Goal: Information Seeking & Learning: Learn about a topic

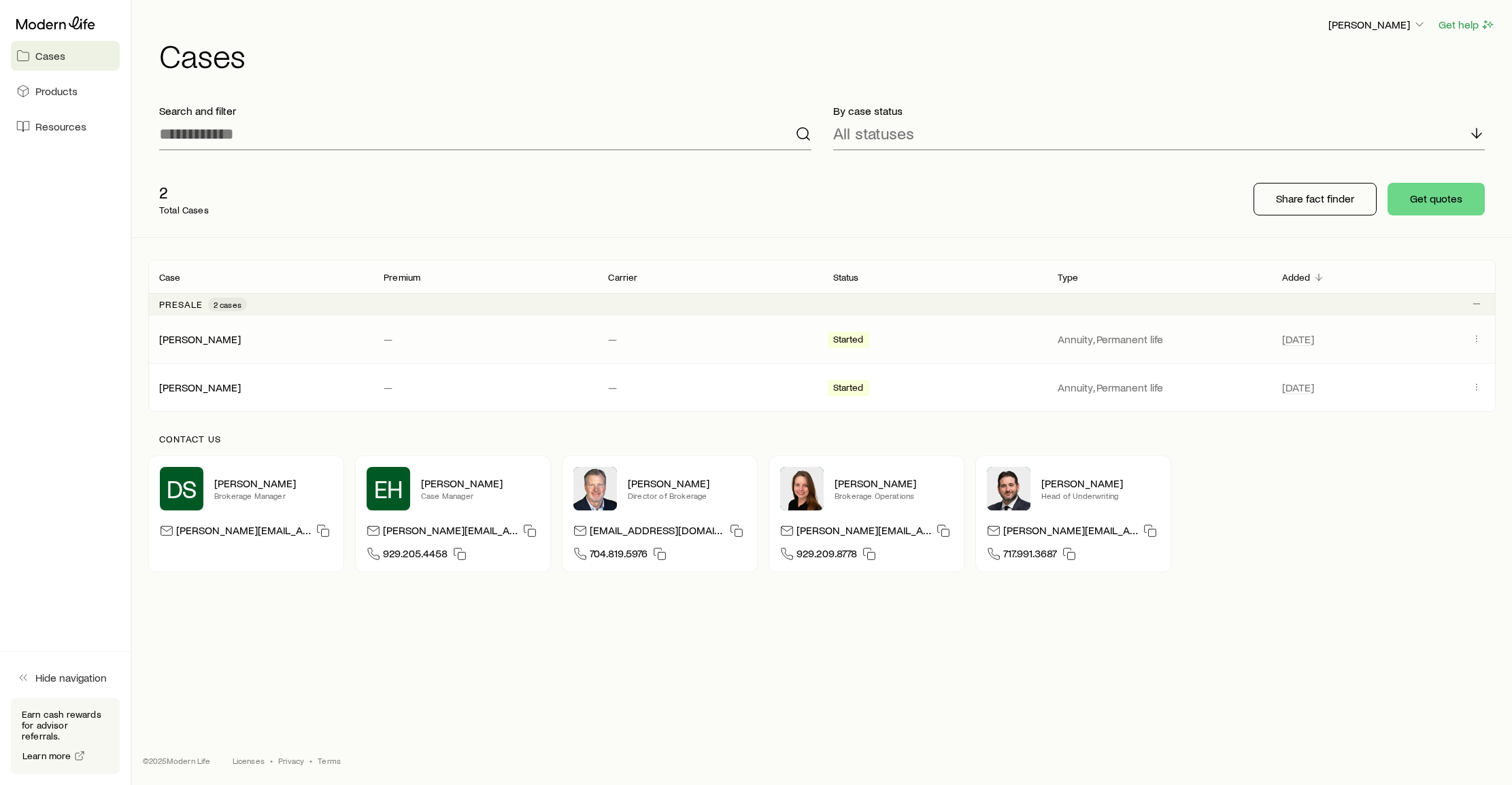
click at [850, 340] on span "Started" at bounding box center [849, 341] width 31 height 14
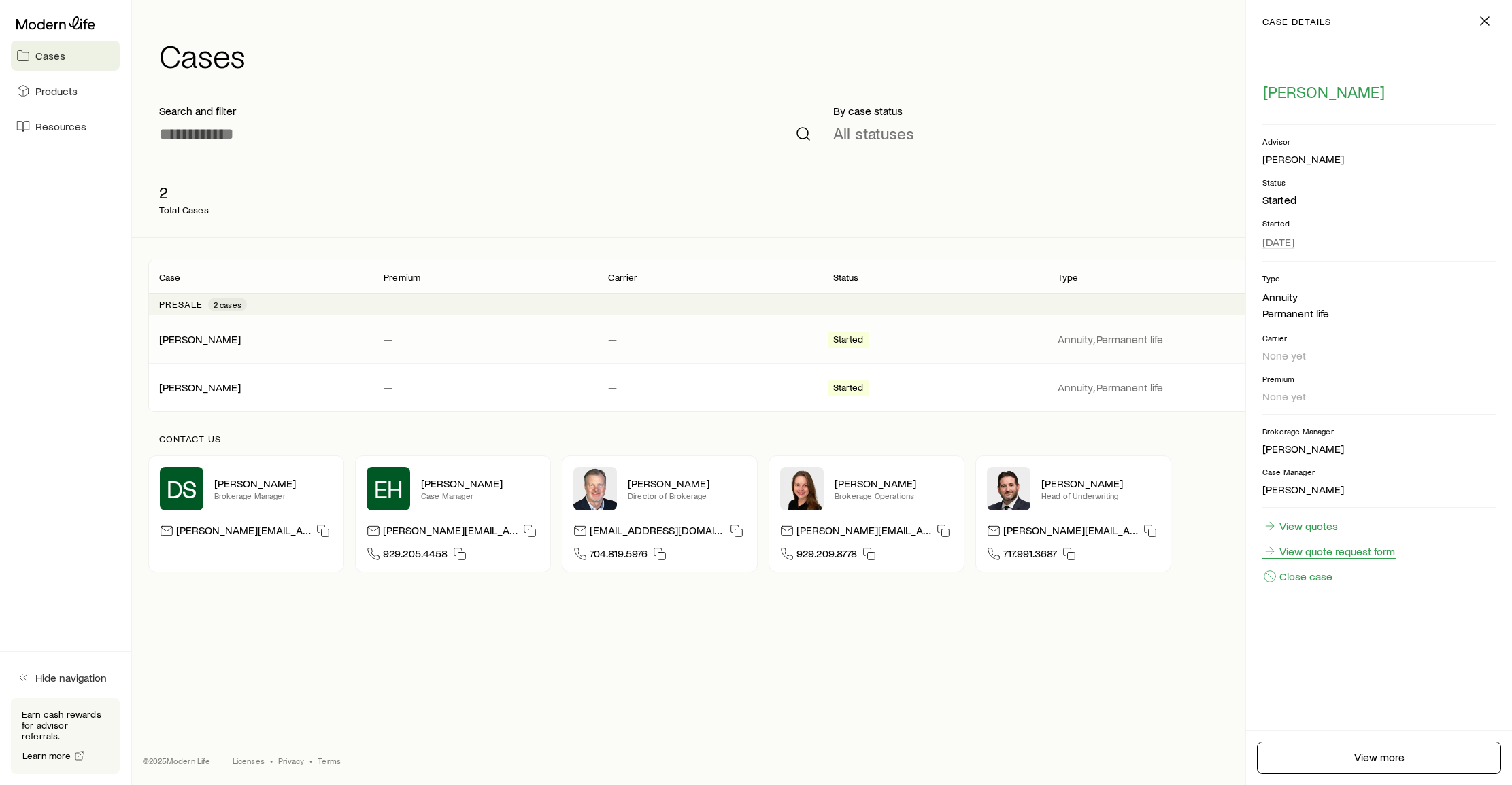
click at [1312, 551] on link "View quote request form" at bounding box center [1329, 551] width 133 height 15
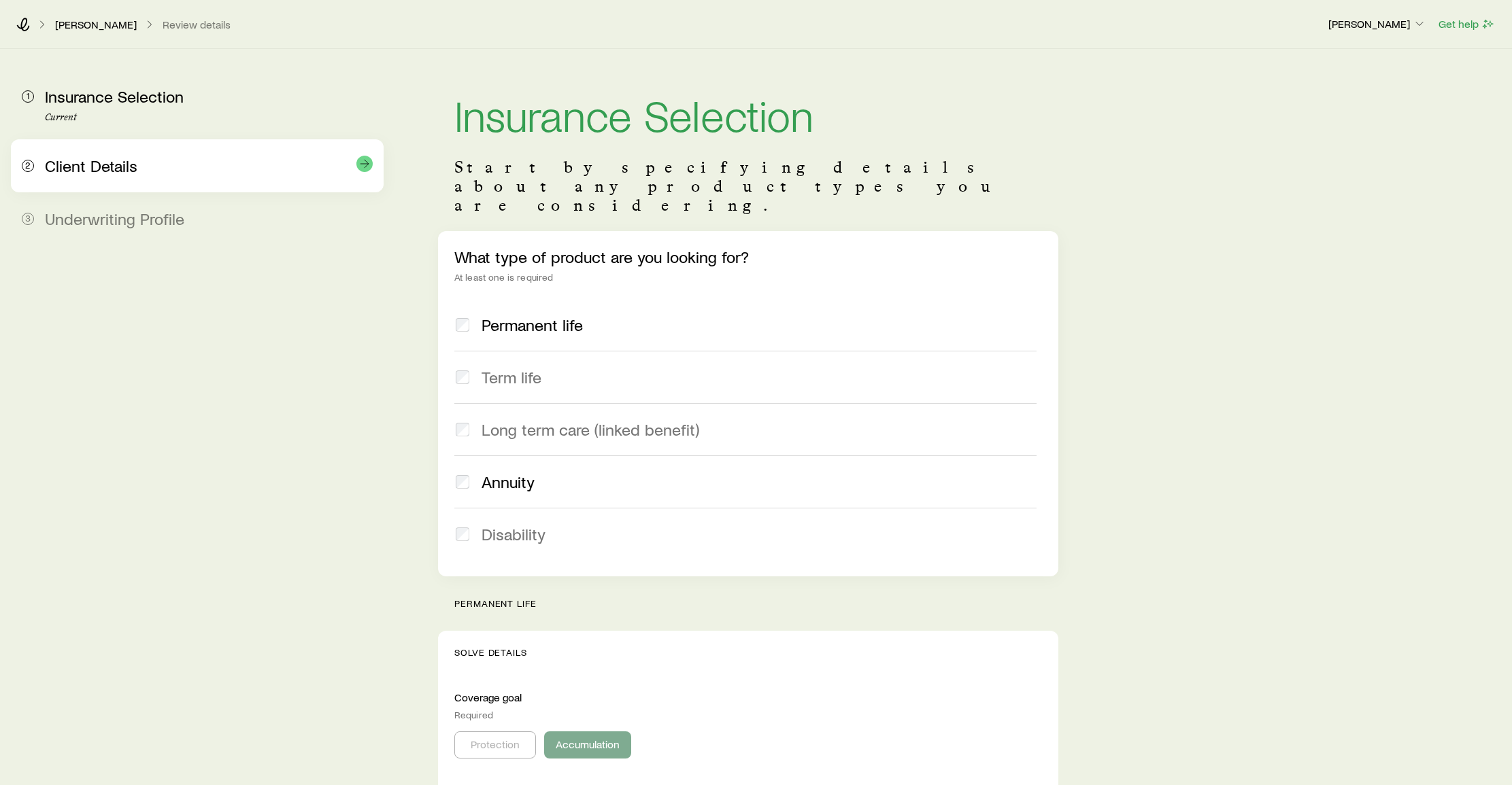
click at [78, 172] on span "Client Details" at bounding box center [91, 165] width 93 height 19
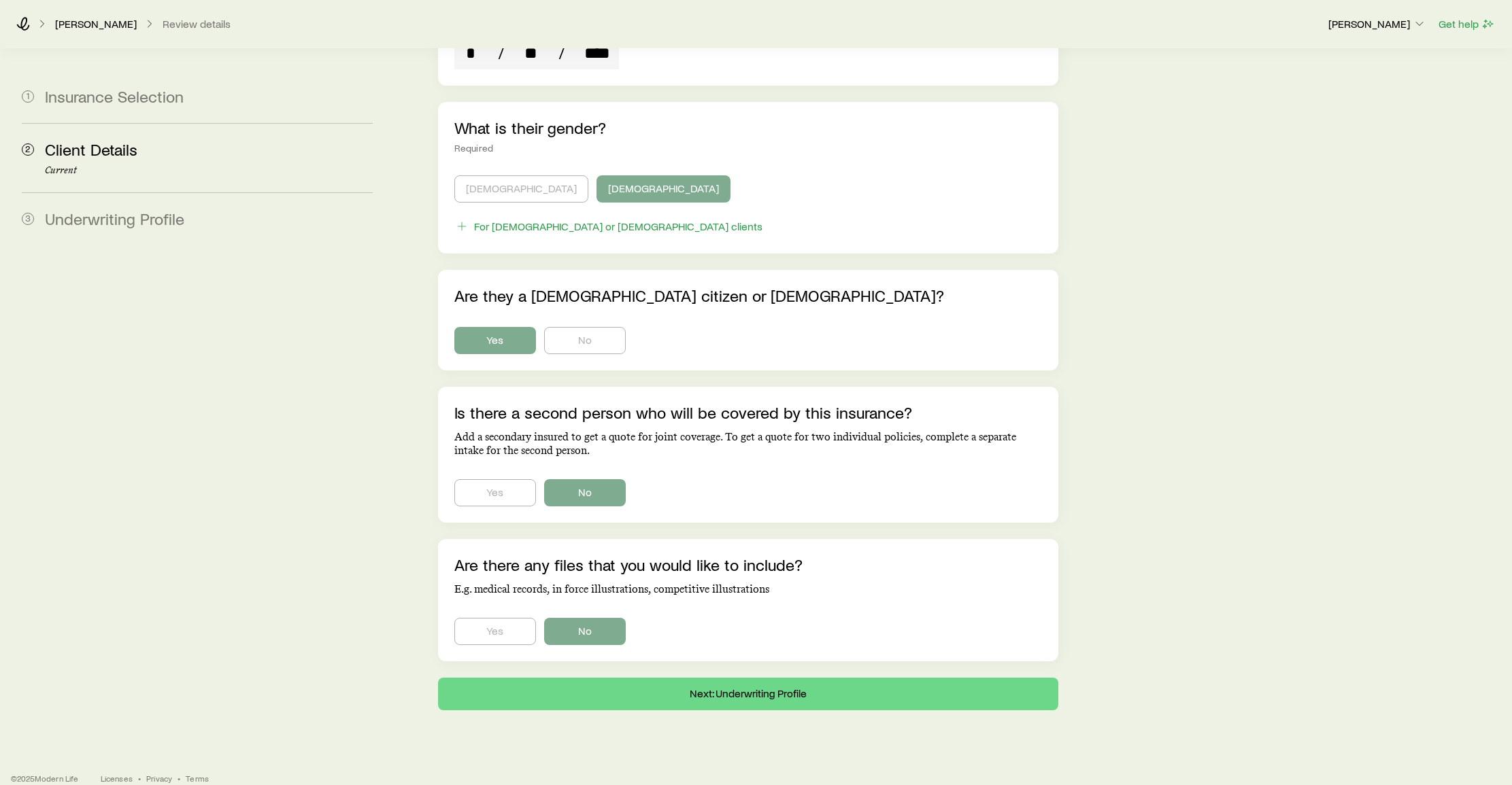
scroll to position [642, 0]
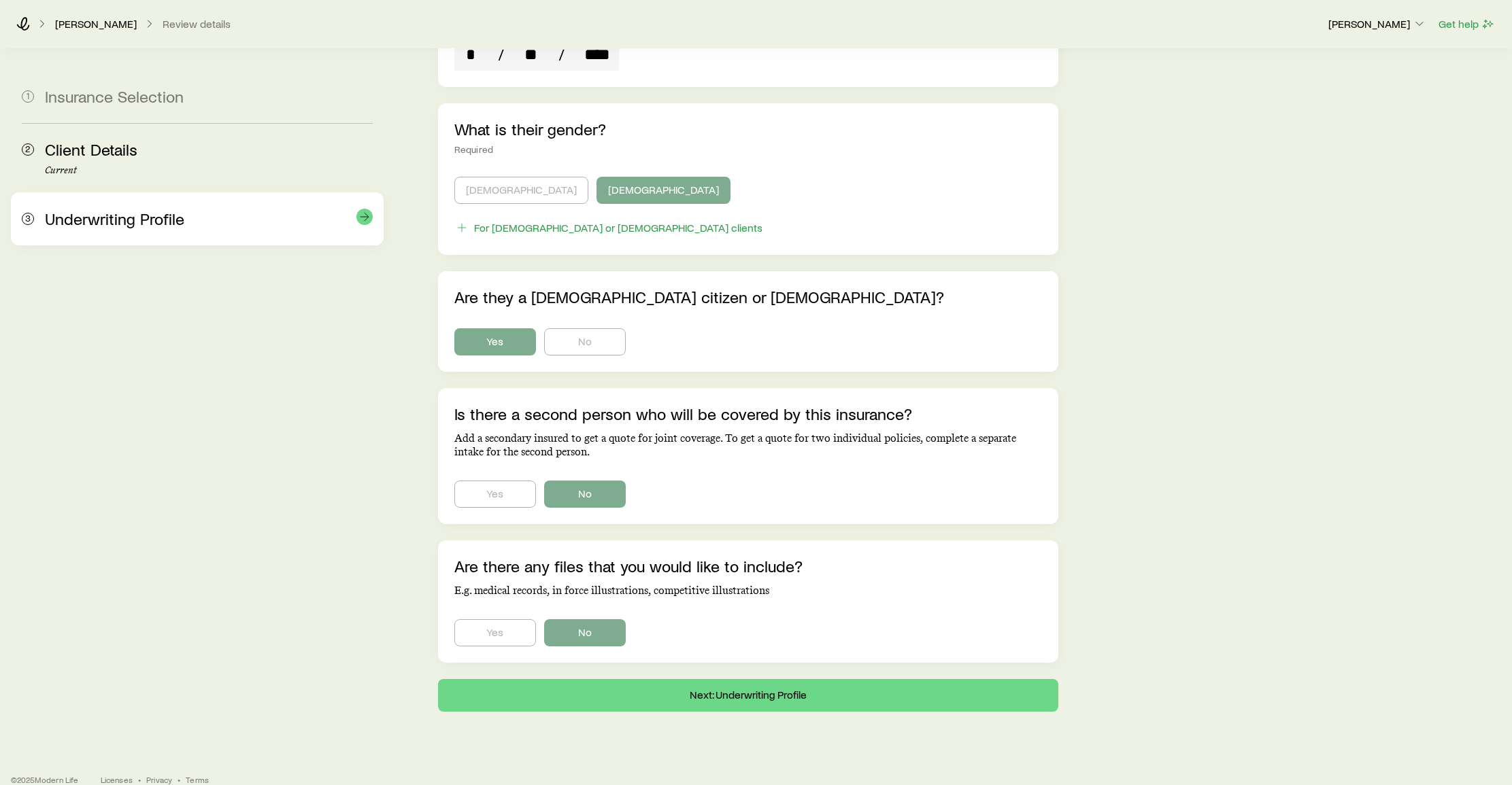
click at [104, 224] on span "Underwriting Profile" at bounding box center [115, 218] width 139 height 19
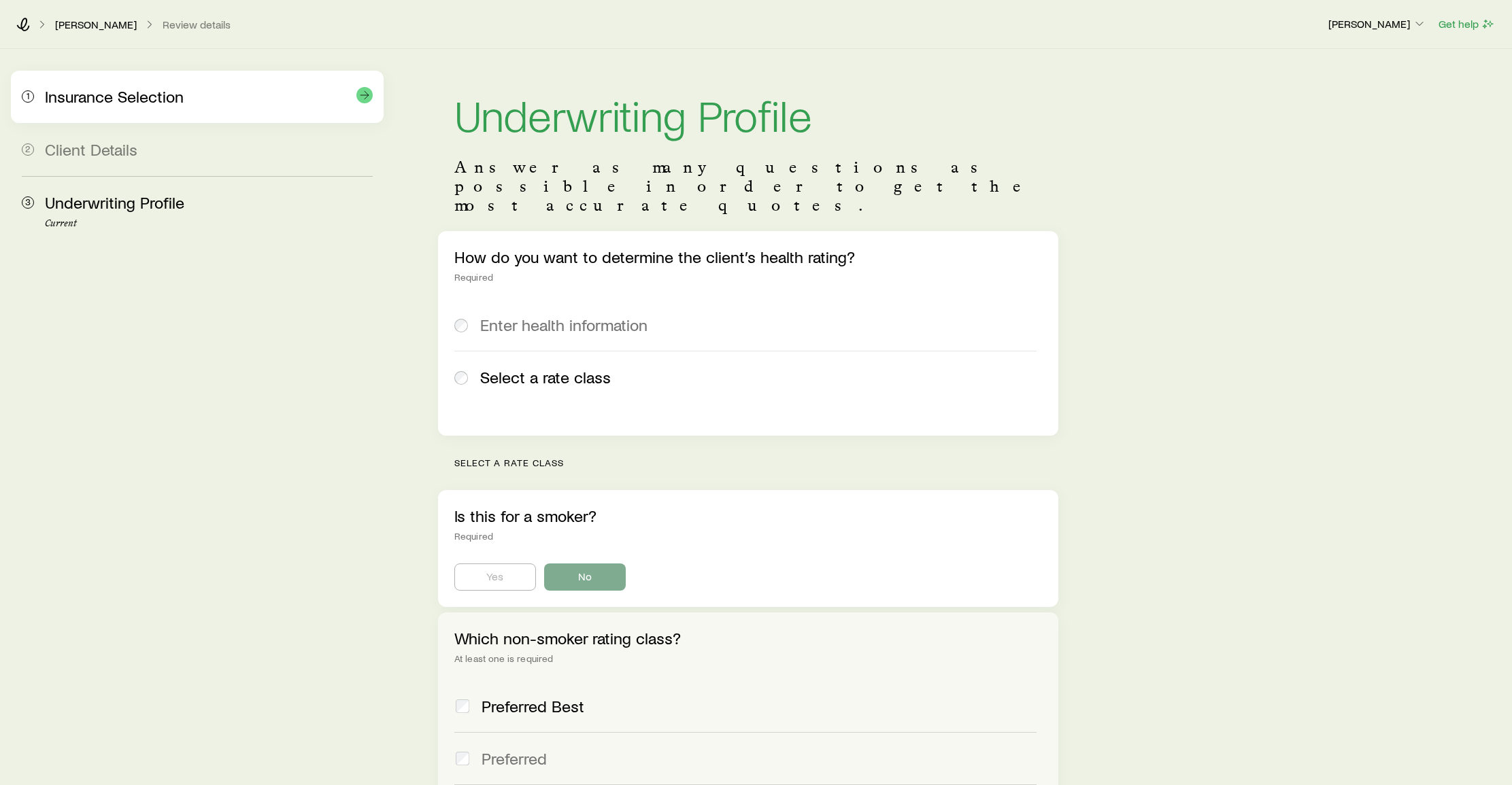
click at [116, 107] on div "1 Insurance Selection" at bounding box center [197, 97] width 351 height 53
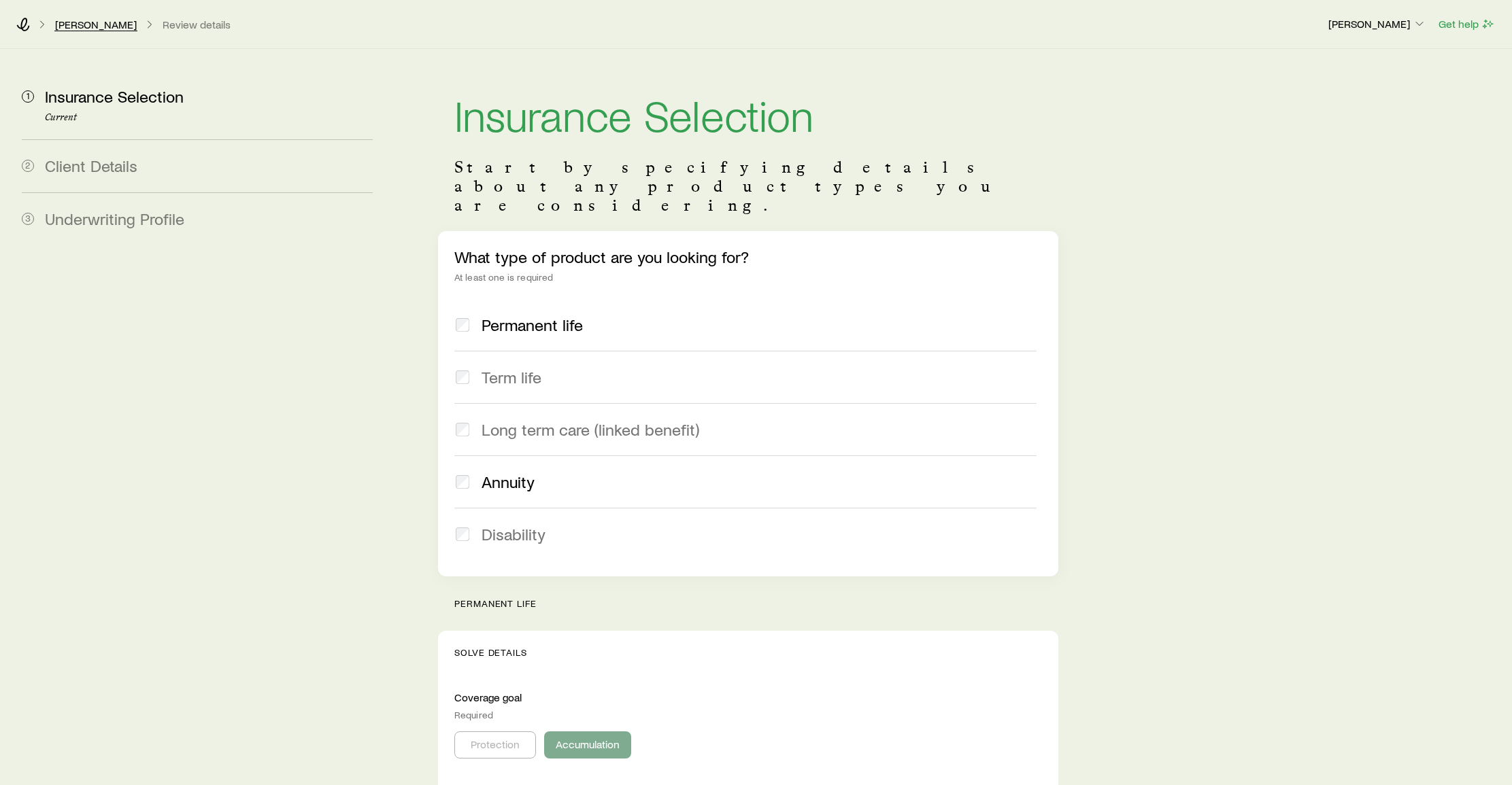
click at [84, 25] on link "[PERSON_NAME]" at bounding box center [95, 25] width 83 height 13
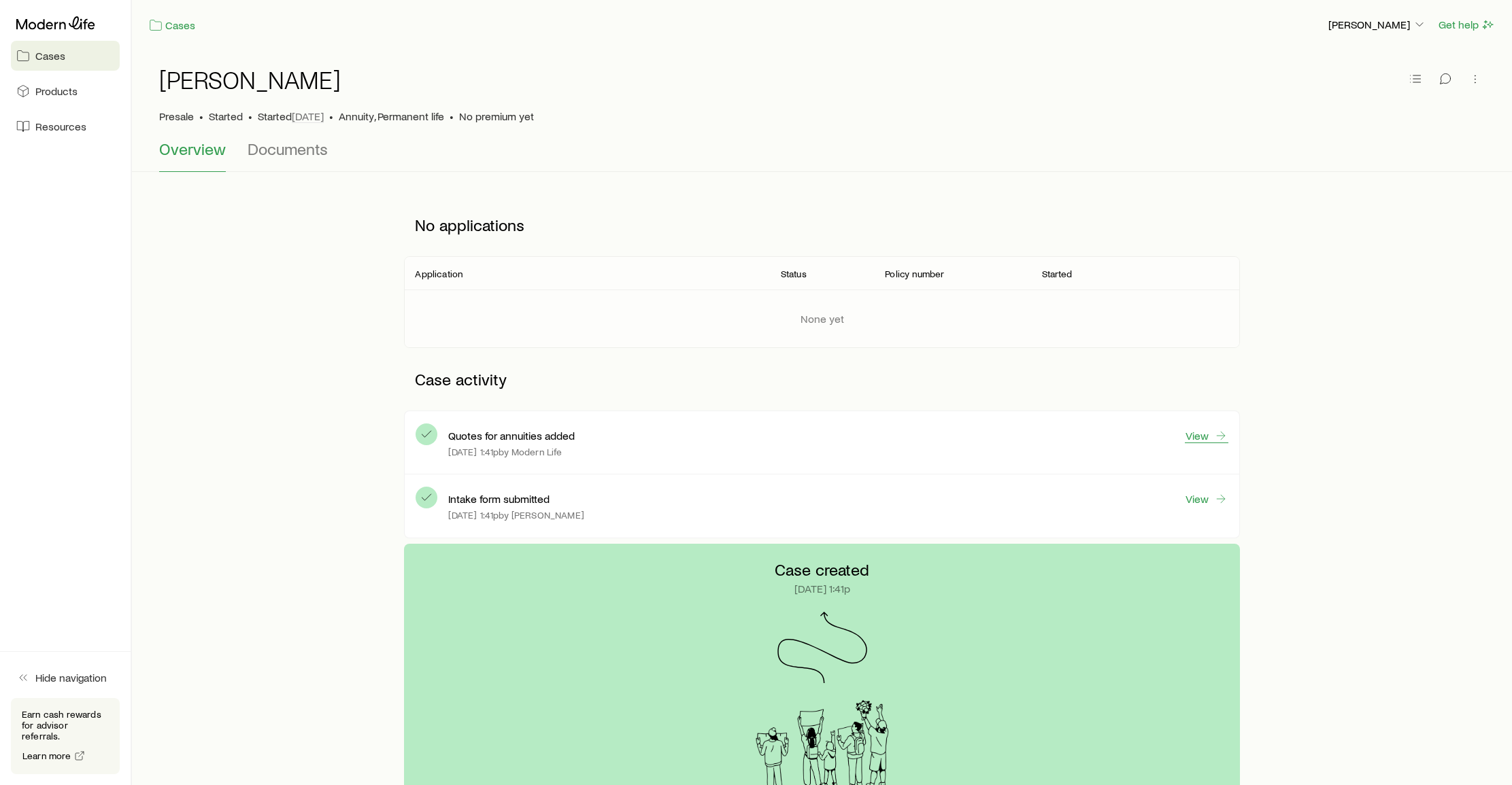
click at [1207, 438] on link "View" at bounding box center [1206, 435] width 43 height 15
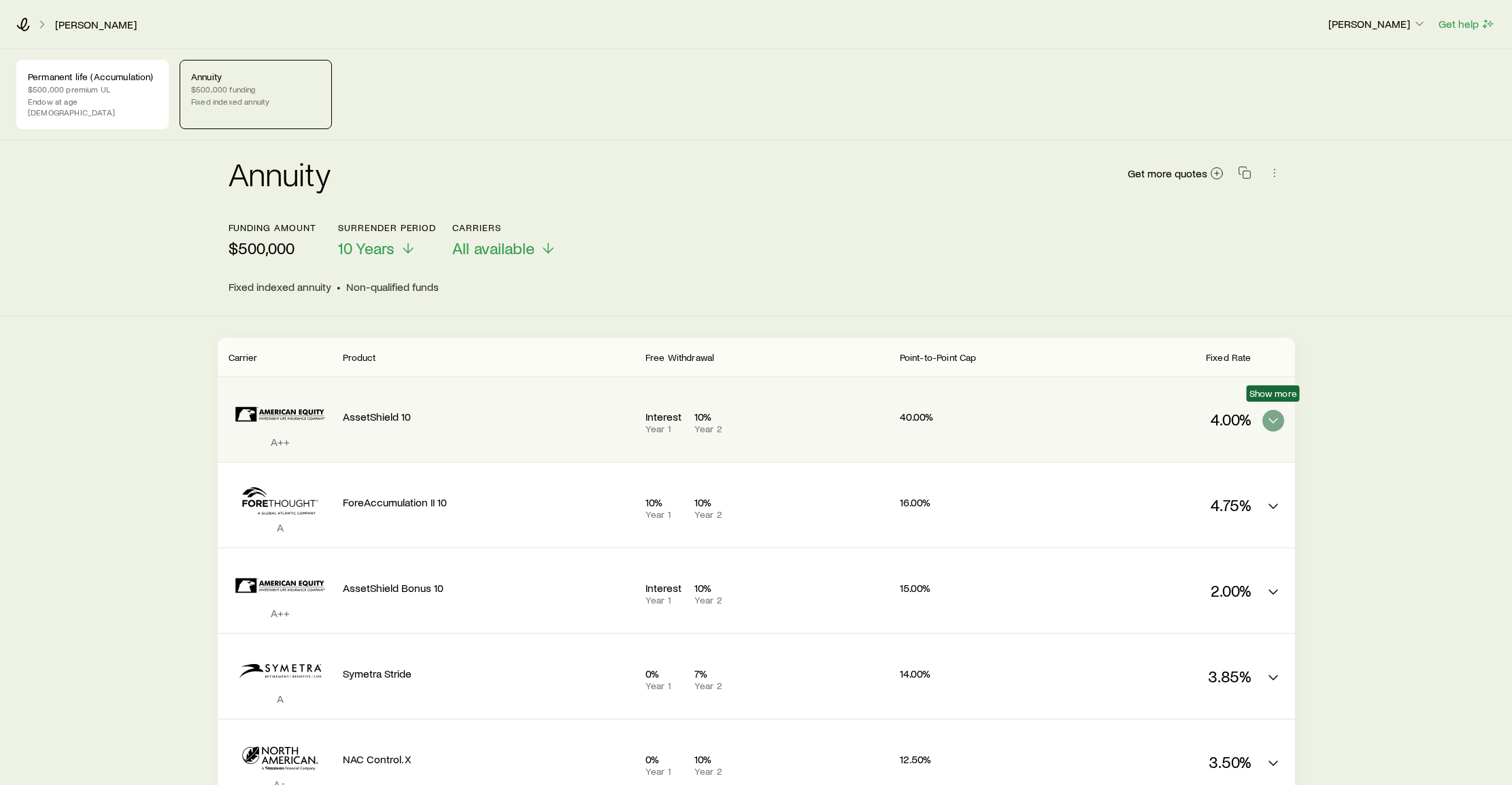
click at [1274, 413] on icon "FIA quotes" at bounding box center [1273, 421] width 16 height 16
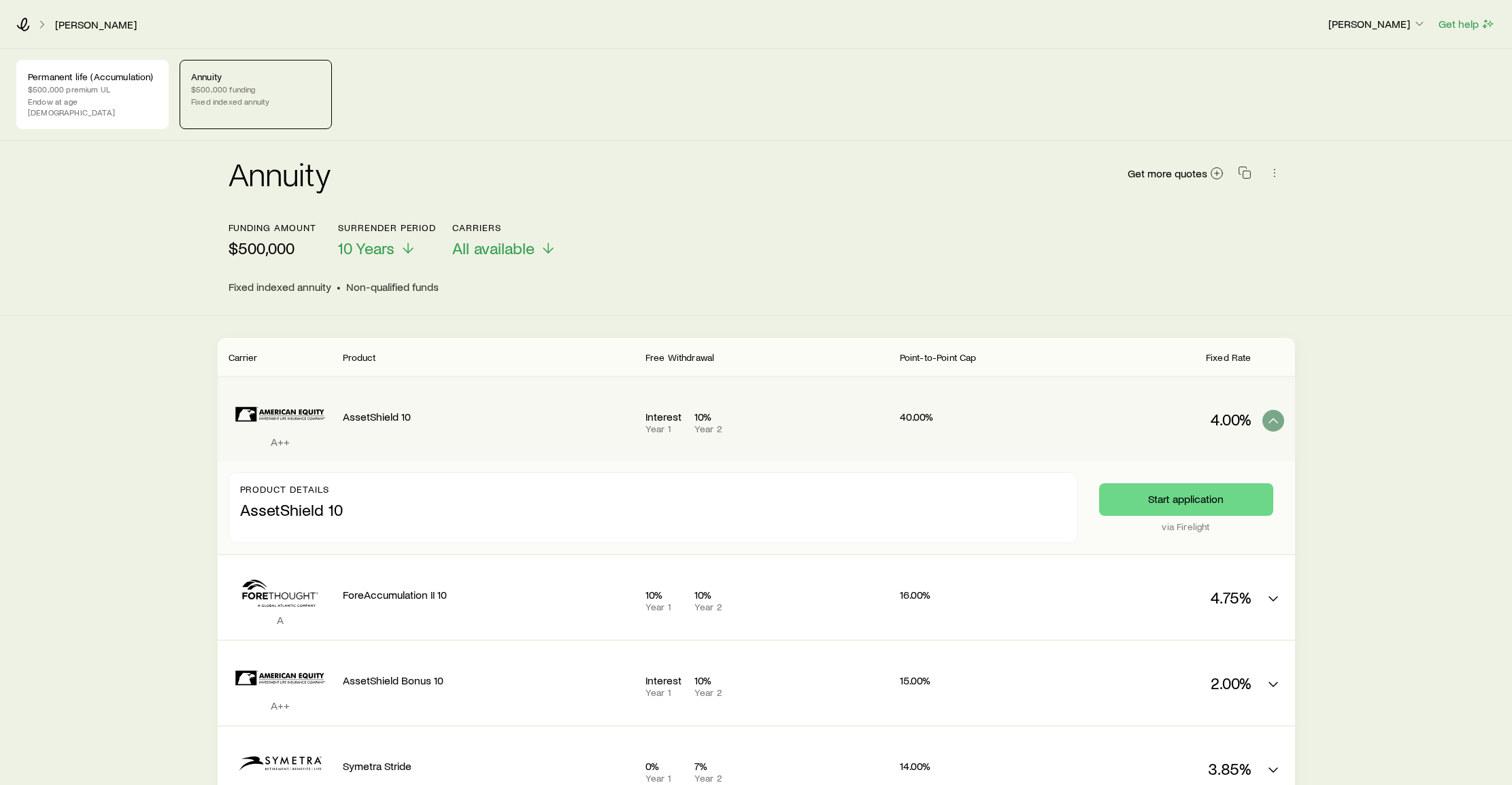
click at [822, 261] on header "Funding amount $500,000 Surrender period 10 Years Carriers All available Fixed …" at bounding box center [756, 258] width 1055 height 71
click at [1277, 413] on icon "FIA quotes" at bounding box center [1273, 421] width 16 height 16
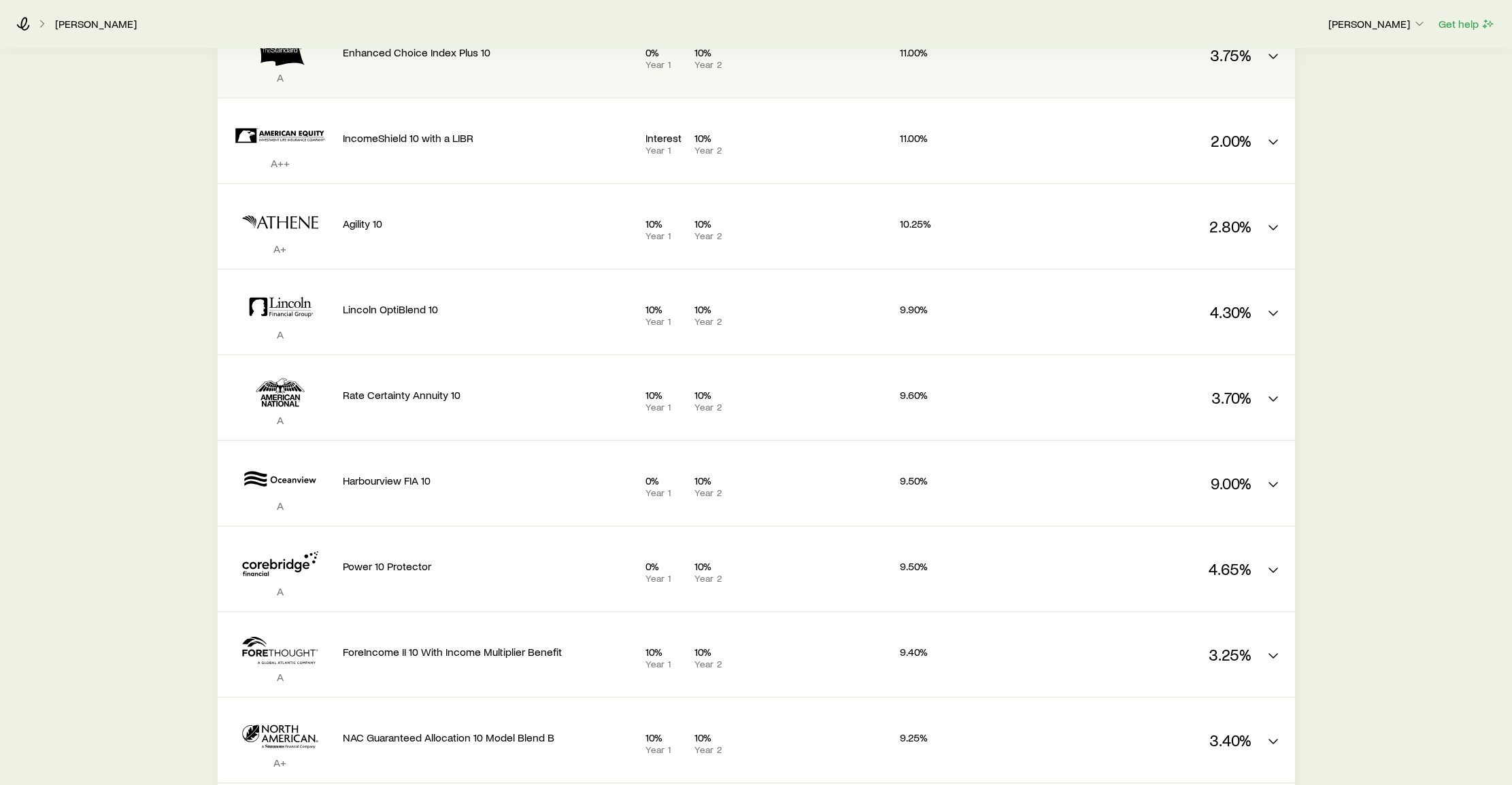
scroll to position [1053, 0]
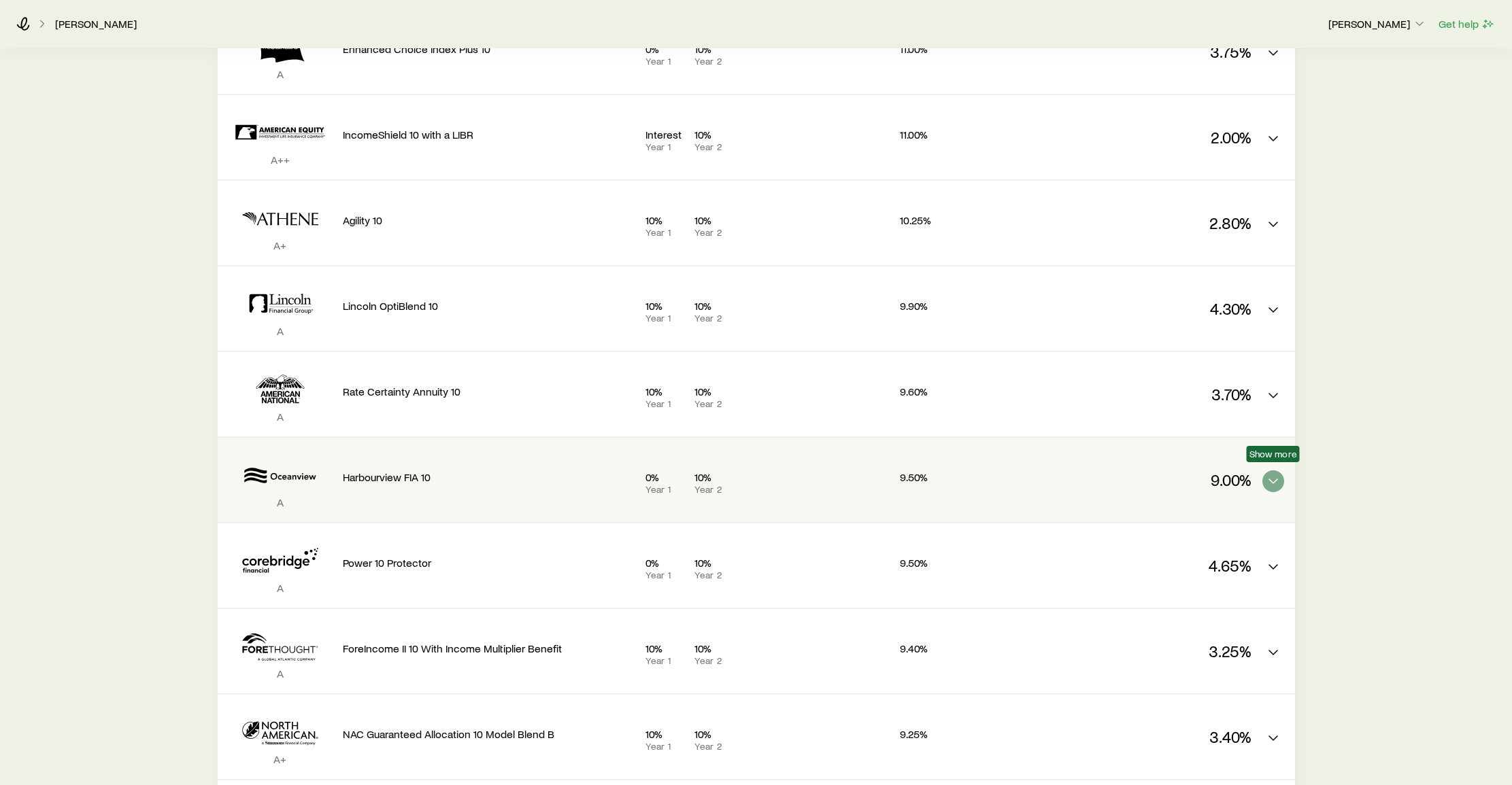
click at [1274, 473] on icon "FIA quotes" at bounding box center [1273, 481] width 16 height 16
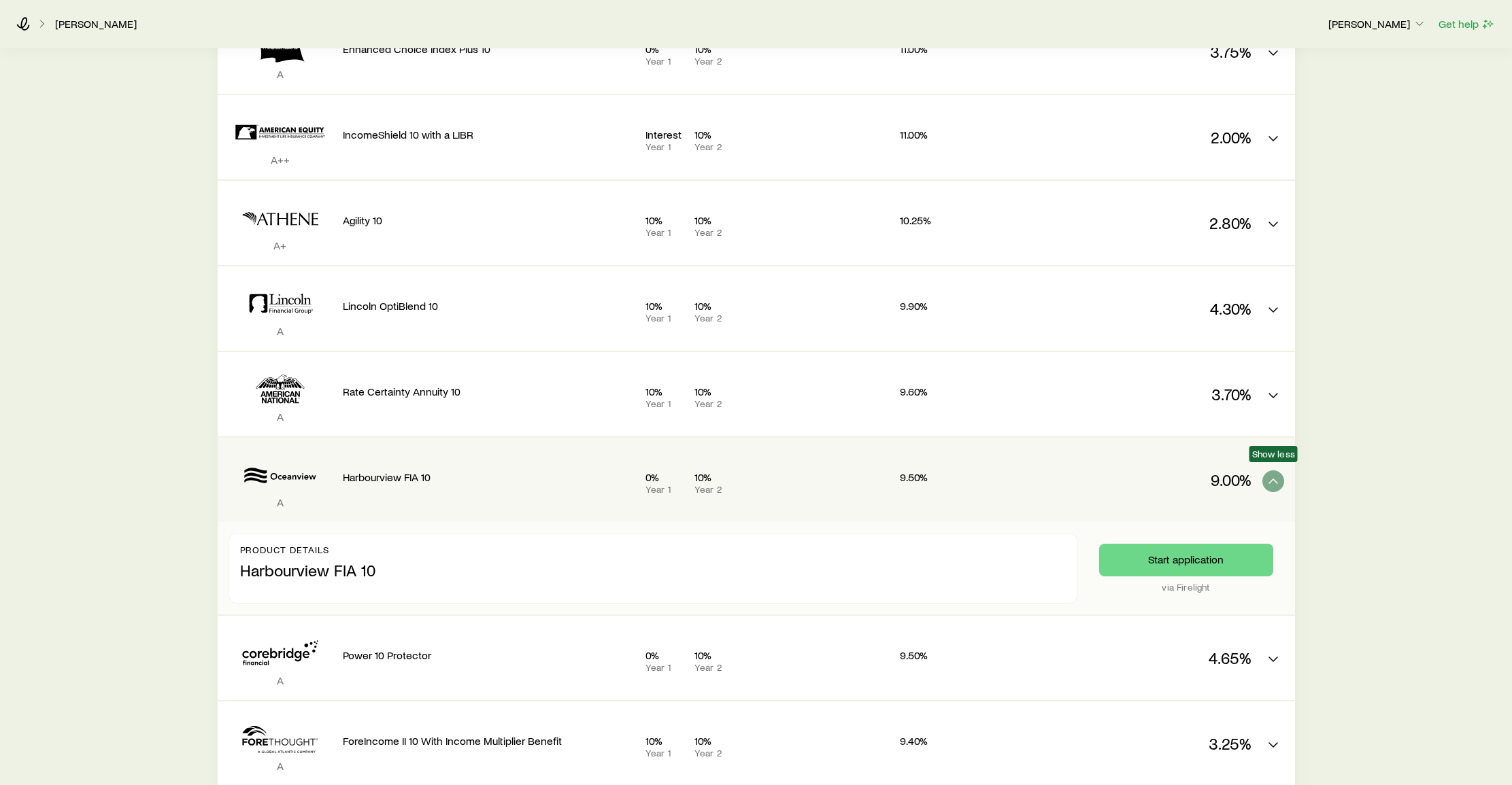
click at [1271, 473] on icon "FIA quotes" at bounding box center [1273, 481] width 16 height 16
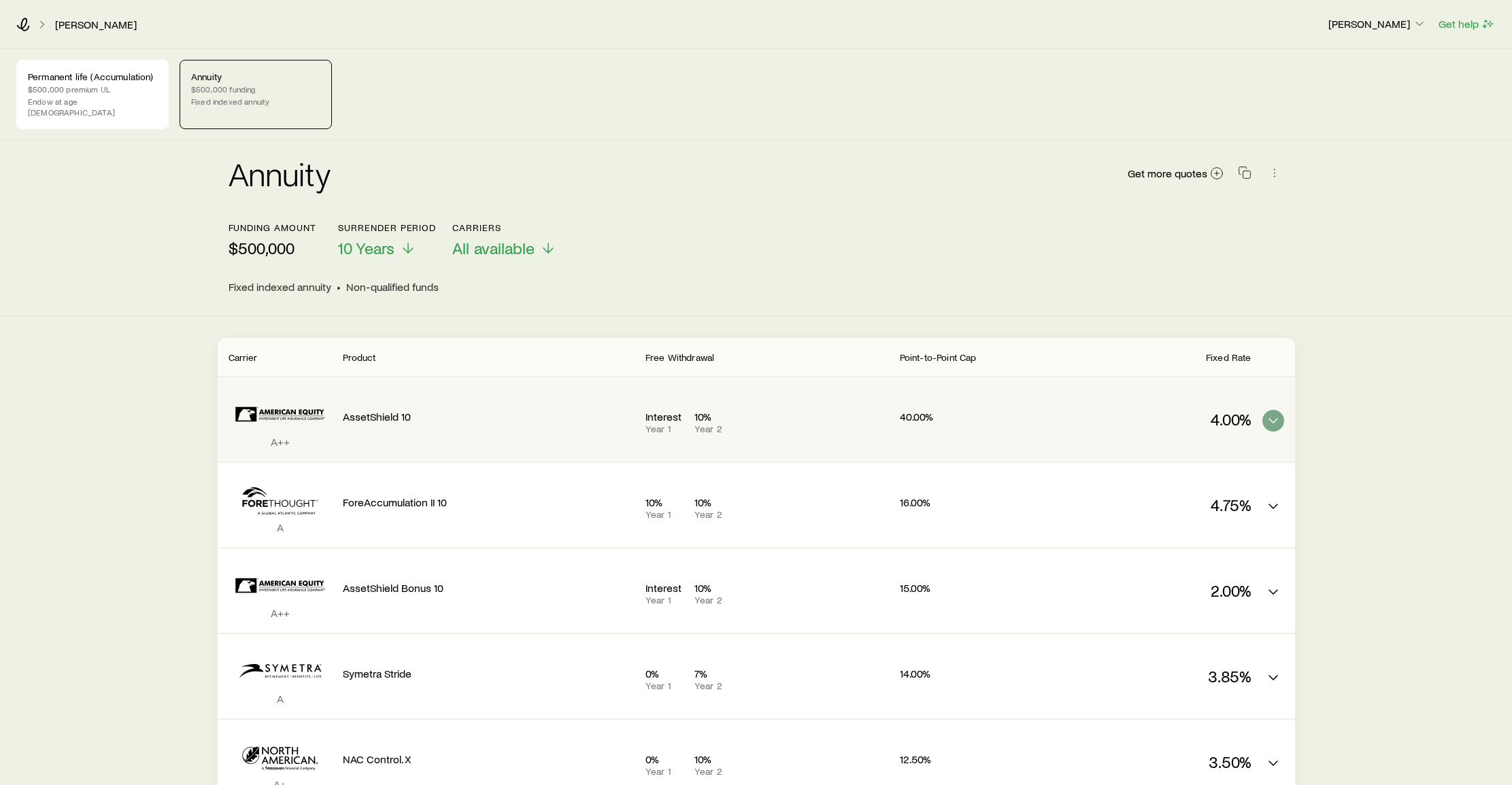
scroll to position [0, 0]
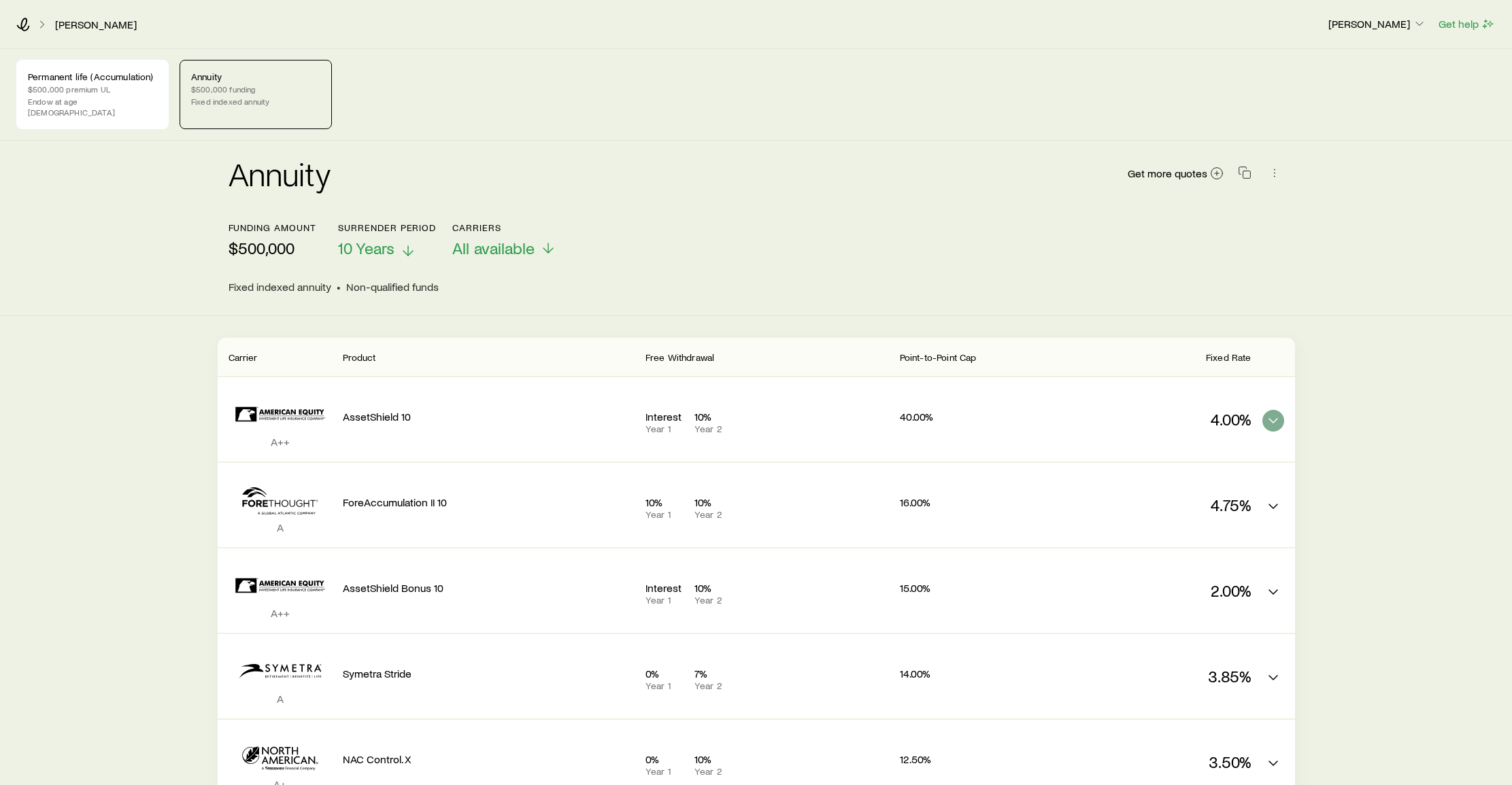
click at [388, 241] on span "10 Years" at bounding box center [366, 248] width 56 height 19
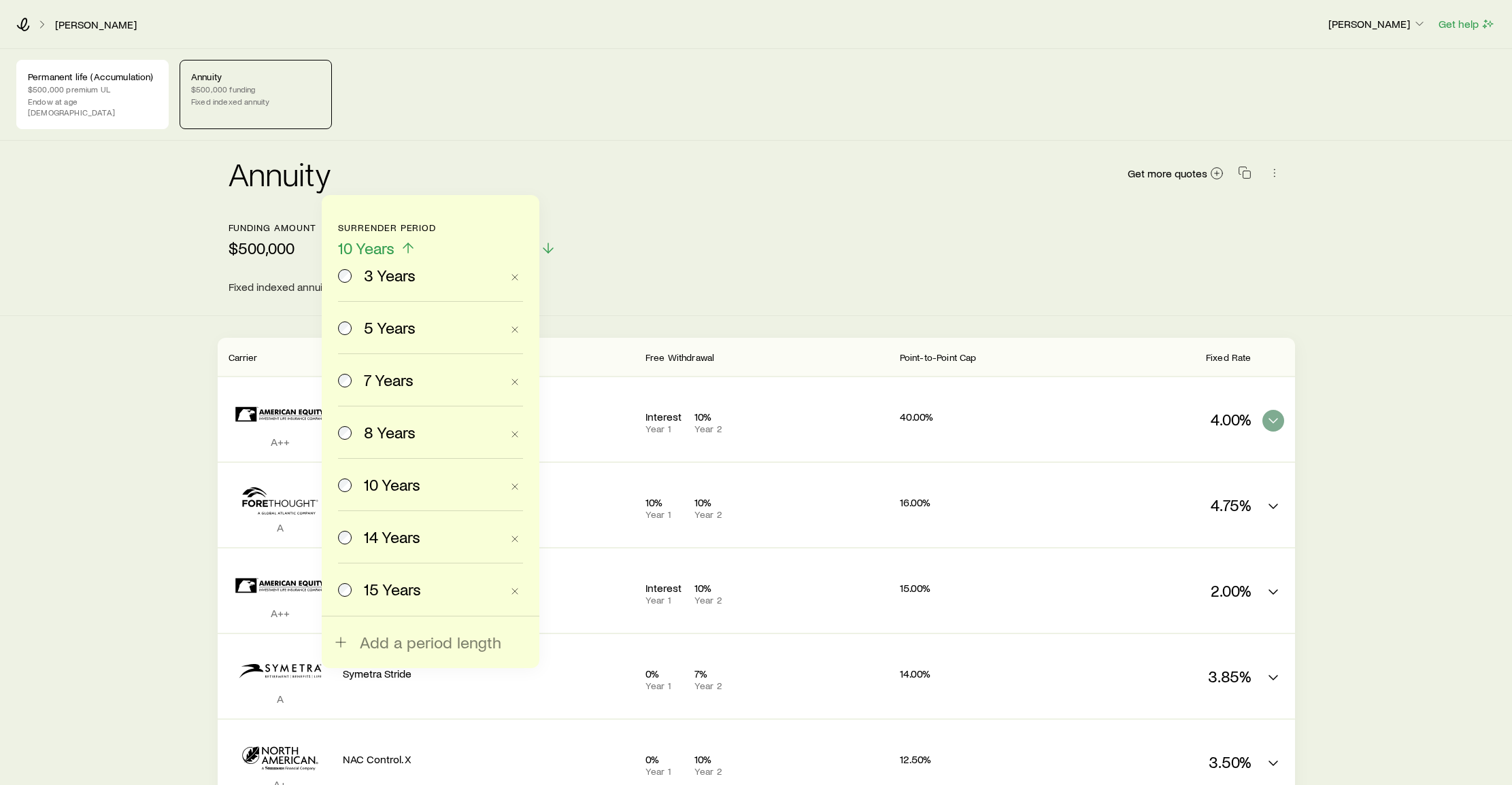
click at [661, 225] on div "Funding amount $500,000 Surrender period 10 Years 3 Years 5 Years 7 Years 8 Yea…" at bounding box center [756, 240] width 1055 height 36
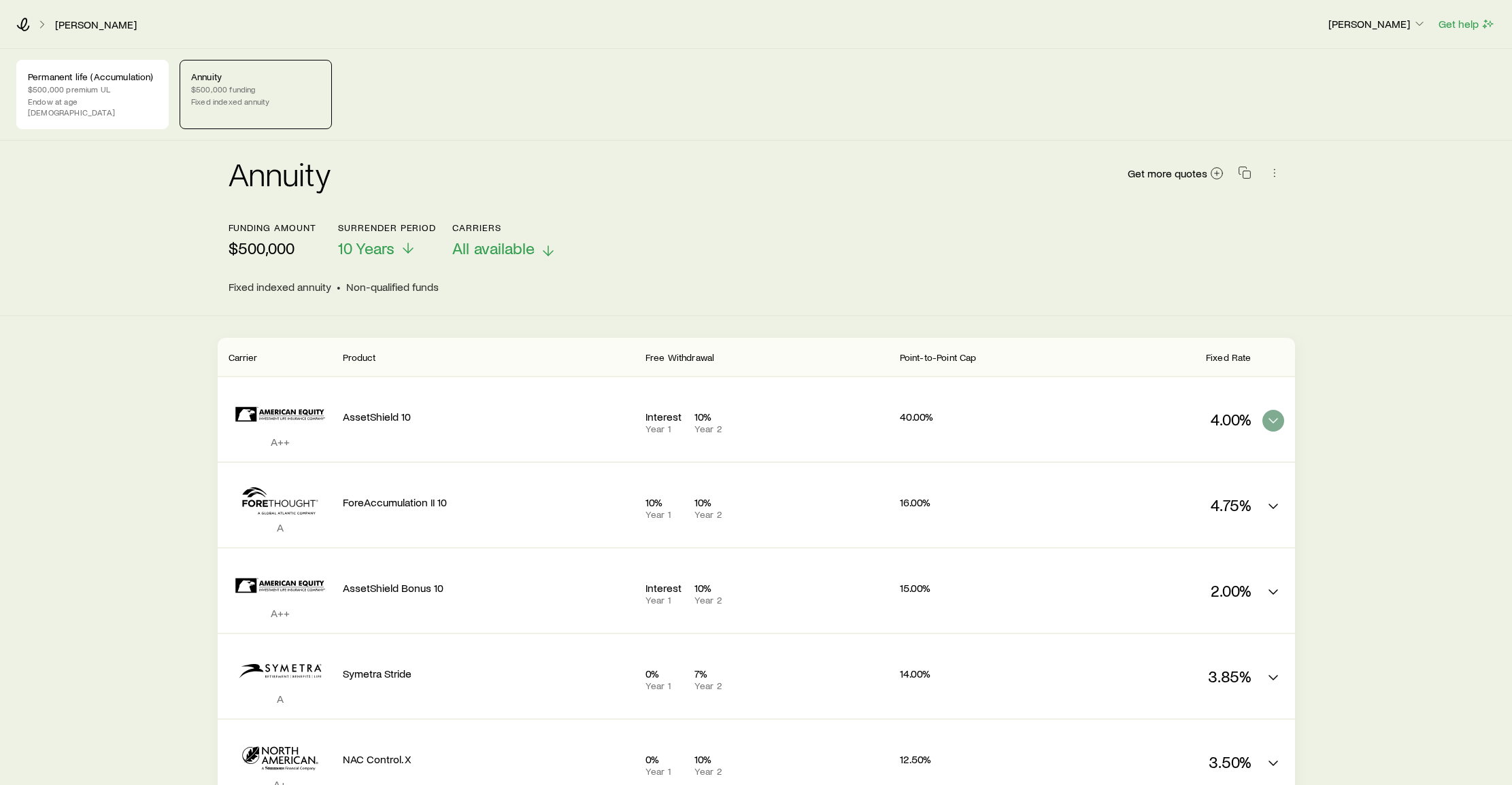
click at [518, 239] on span "All available" at bounding box center [494, 248] width 82 height 19
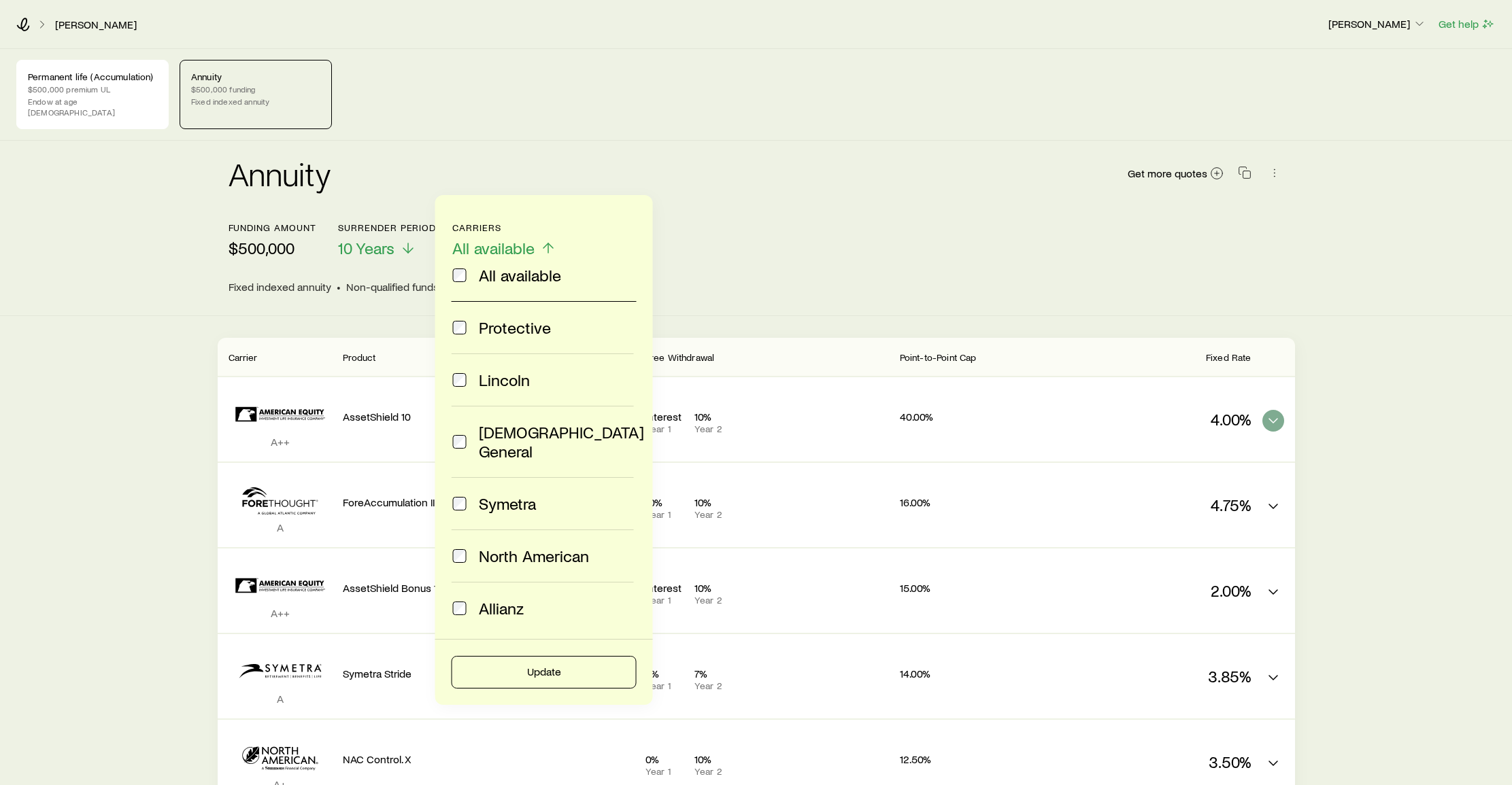
click at [518, 239] on span "All available" at bounding box center [494, 248] width 82 height 19
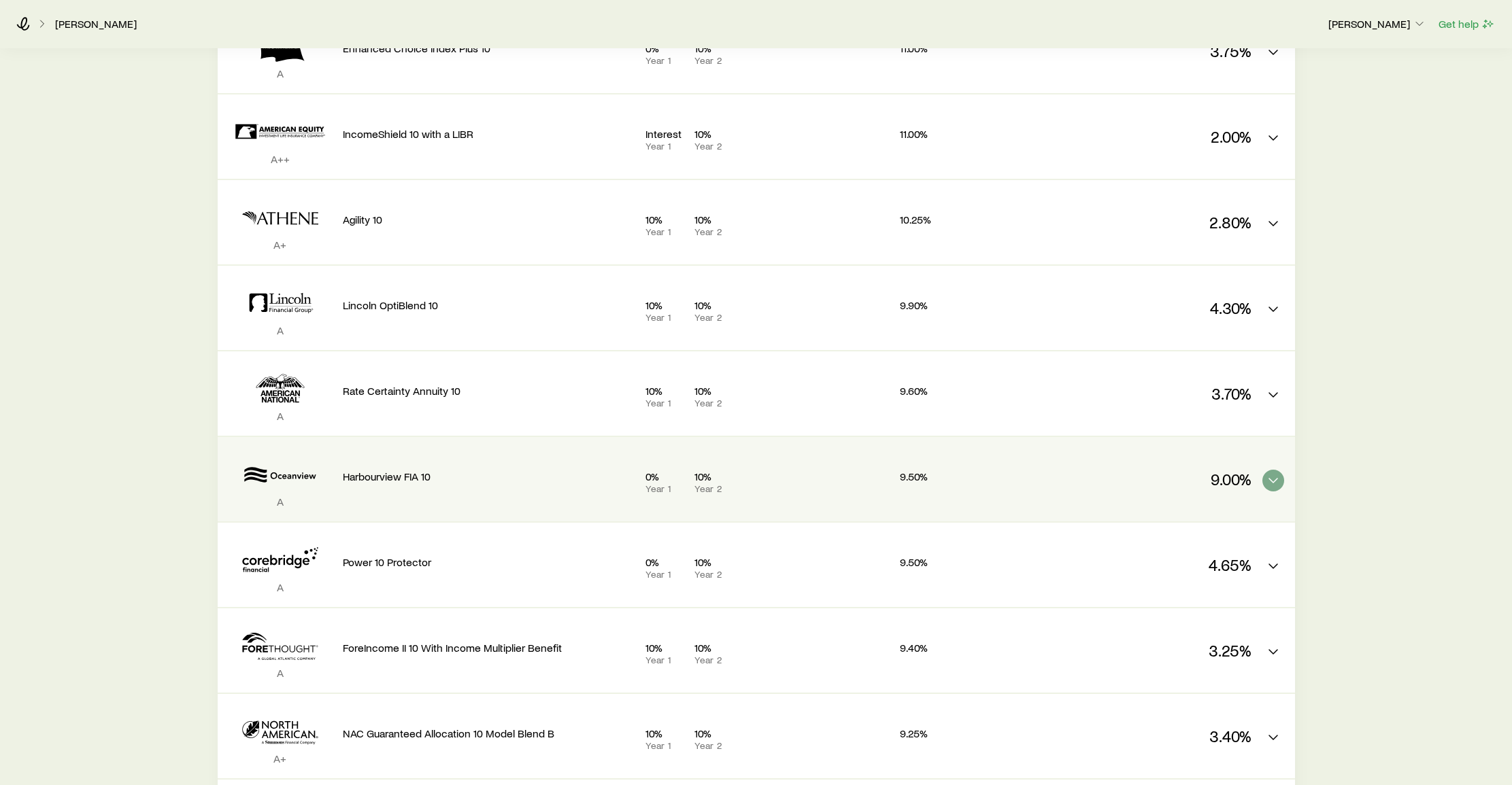
scroll to position [1056, 0]
click at [1271, 470] on icon "FIA quotes" at bounding box center [1273, 478] width 16 height 16
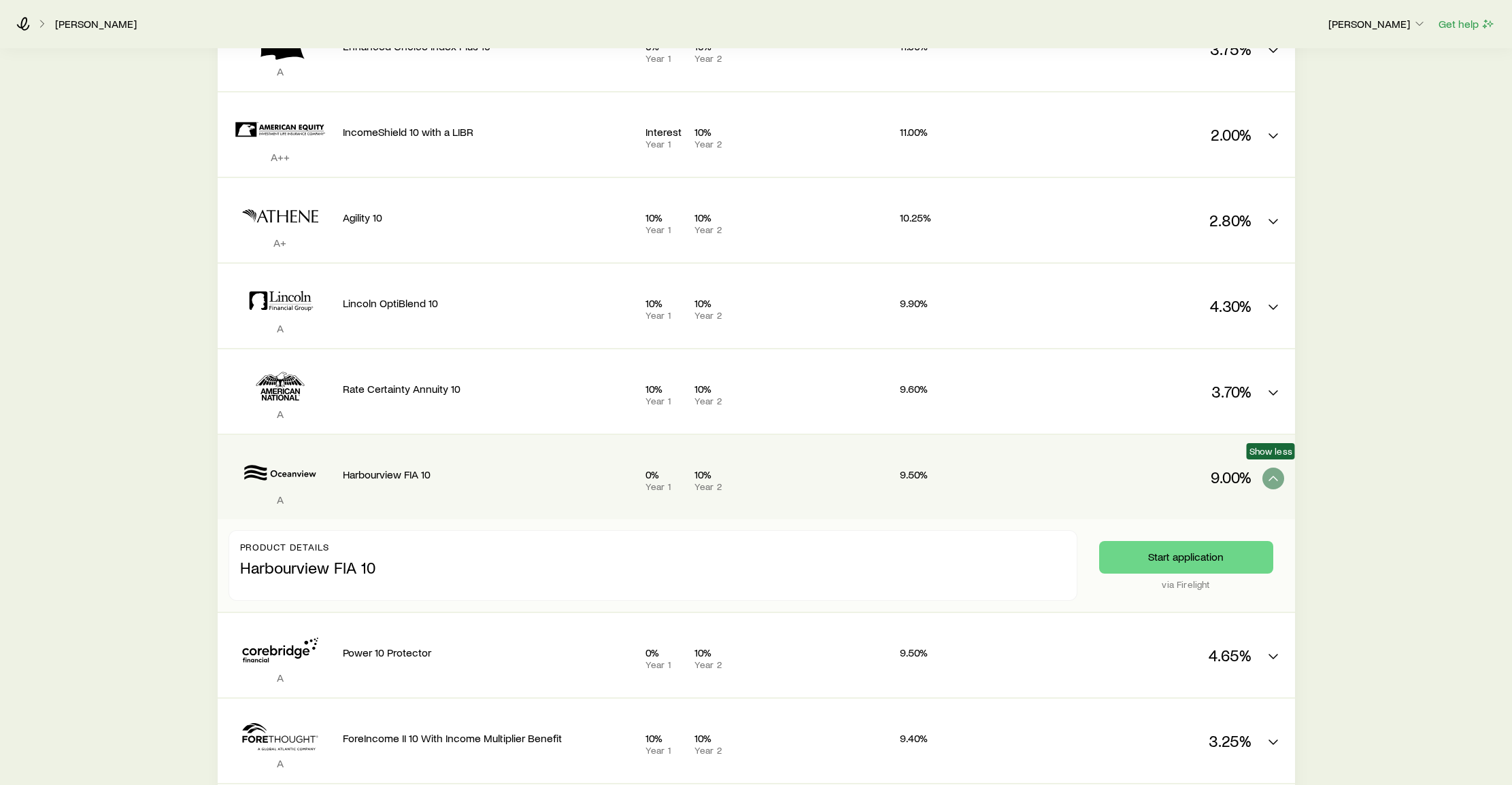
click at [1274, 470] on icon "FIA quotes" at bounding box center [1273, 478] width 16 height 16
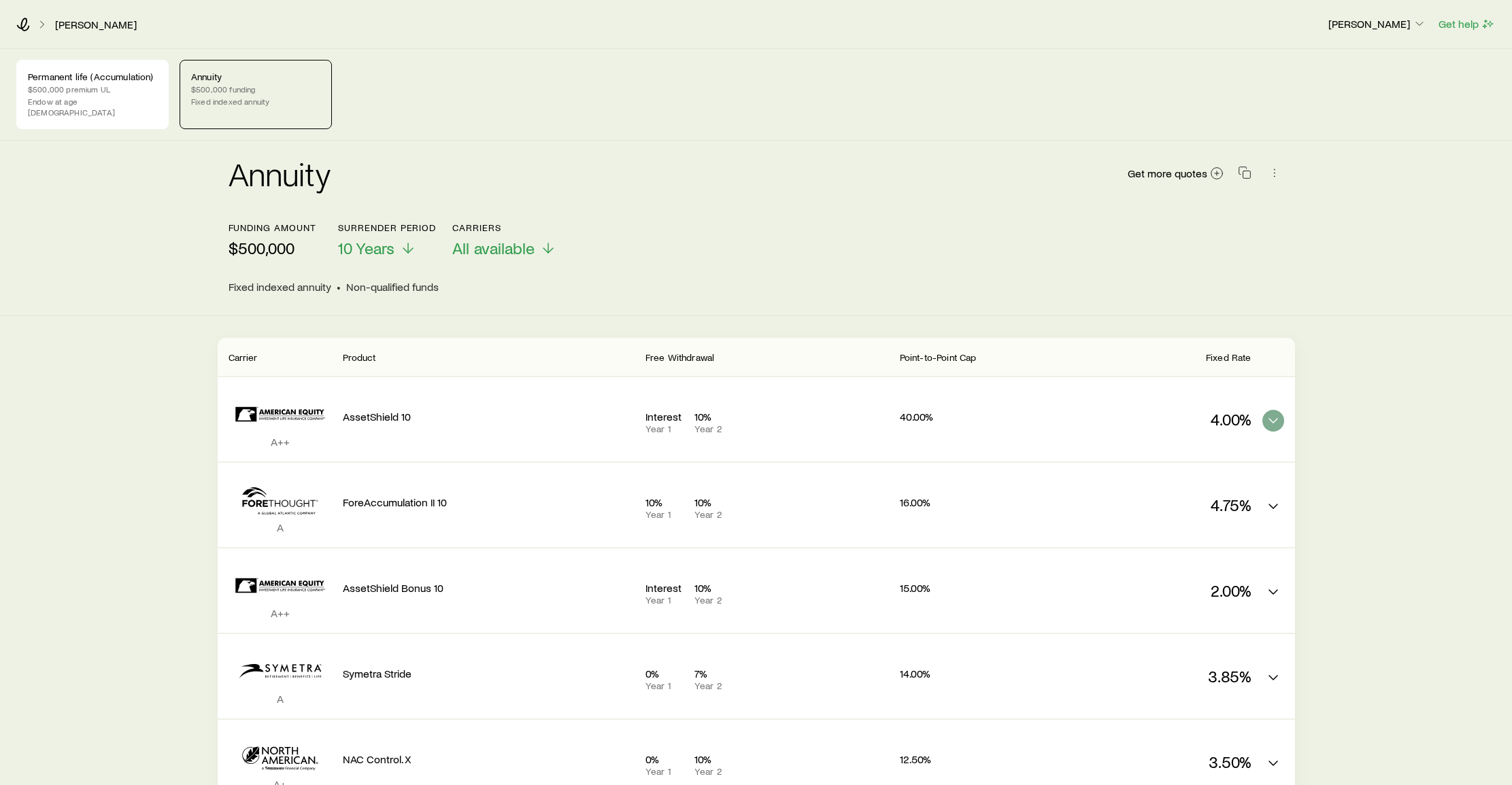
scroll to position [0, 0]
click at [118, 98] on p "Endow at age [DEMOGRAPHIC_DATA]" at bounding box center [92, 107] width 129 height 22
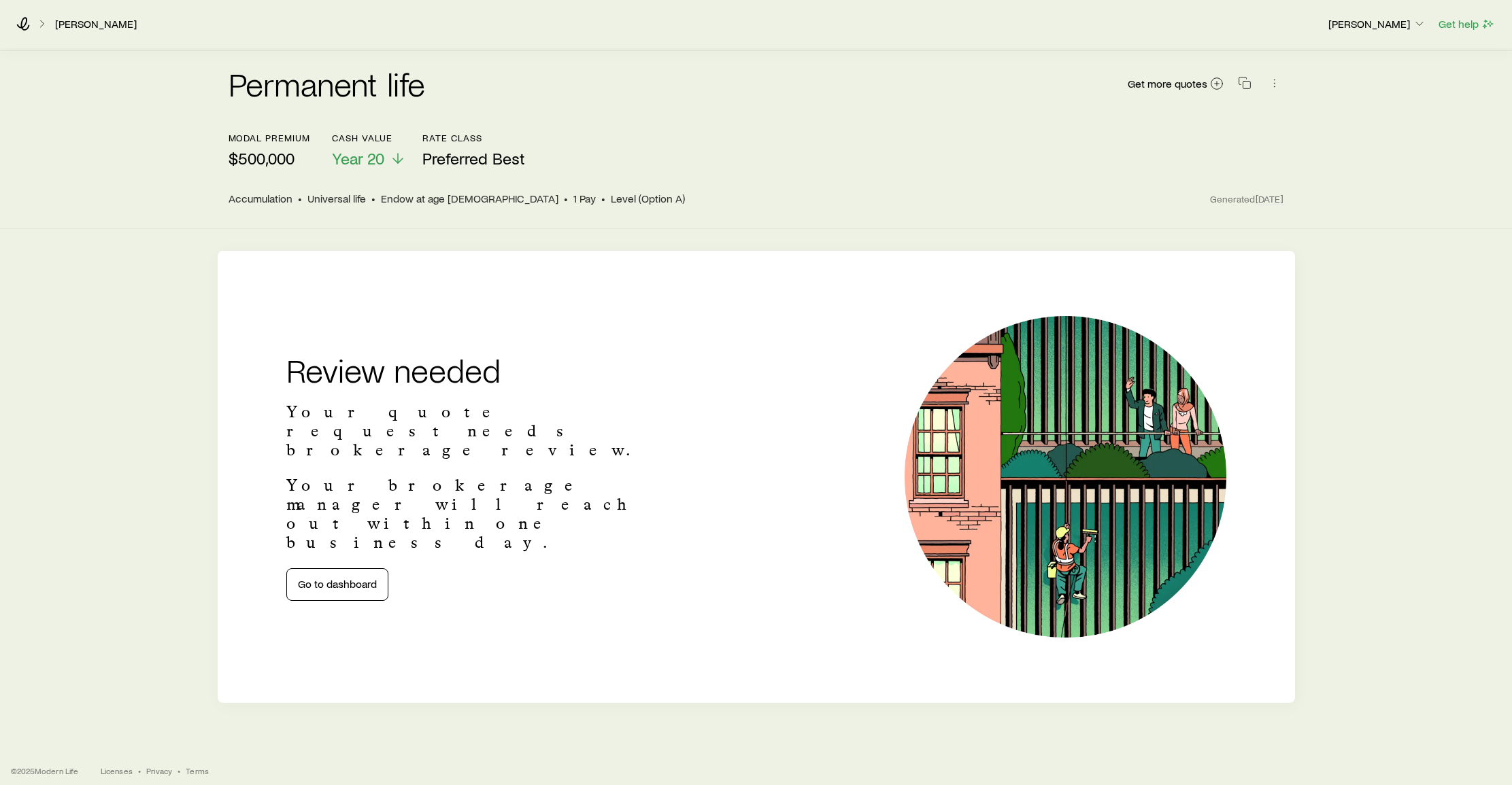
scroll to position [89, 0]
click at [1418, 22] on icon "button" at bounding box center [1420, 24] width 14 height 14
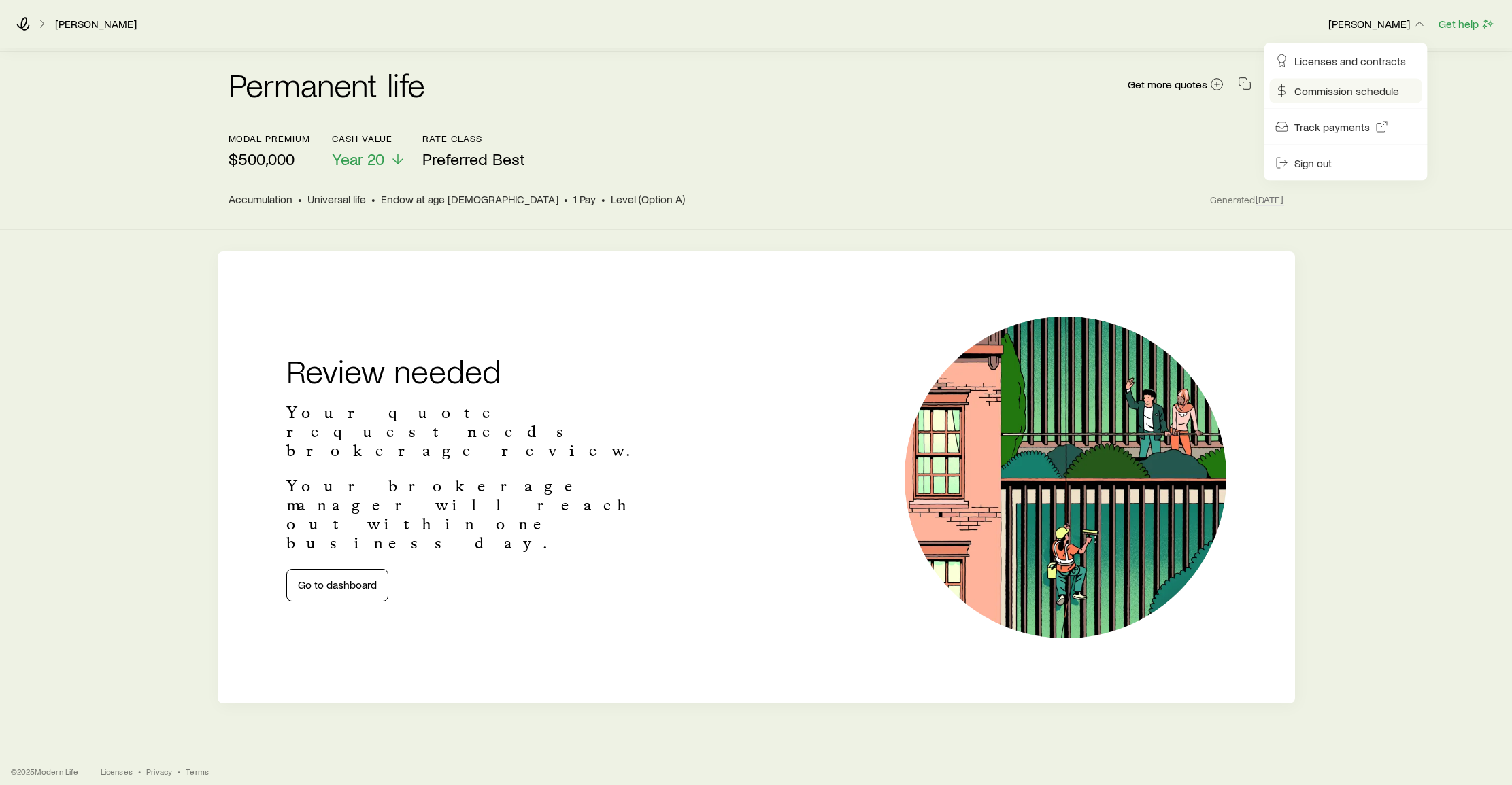
click at [1325, 92] on span "Commission schedule" at bounding box center [1346, 91] width 104 height 14
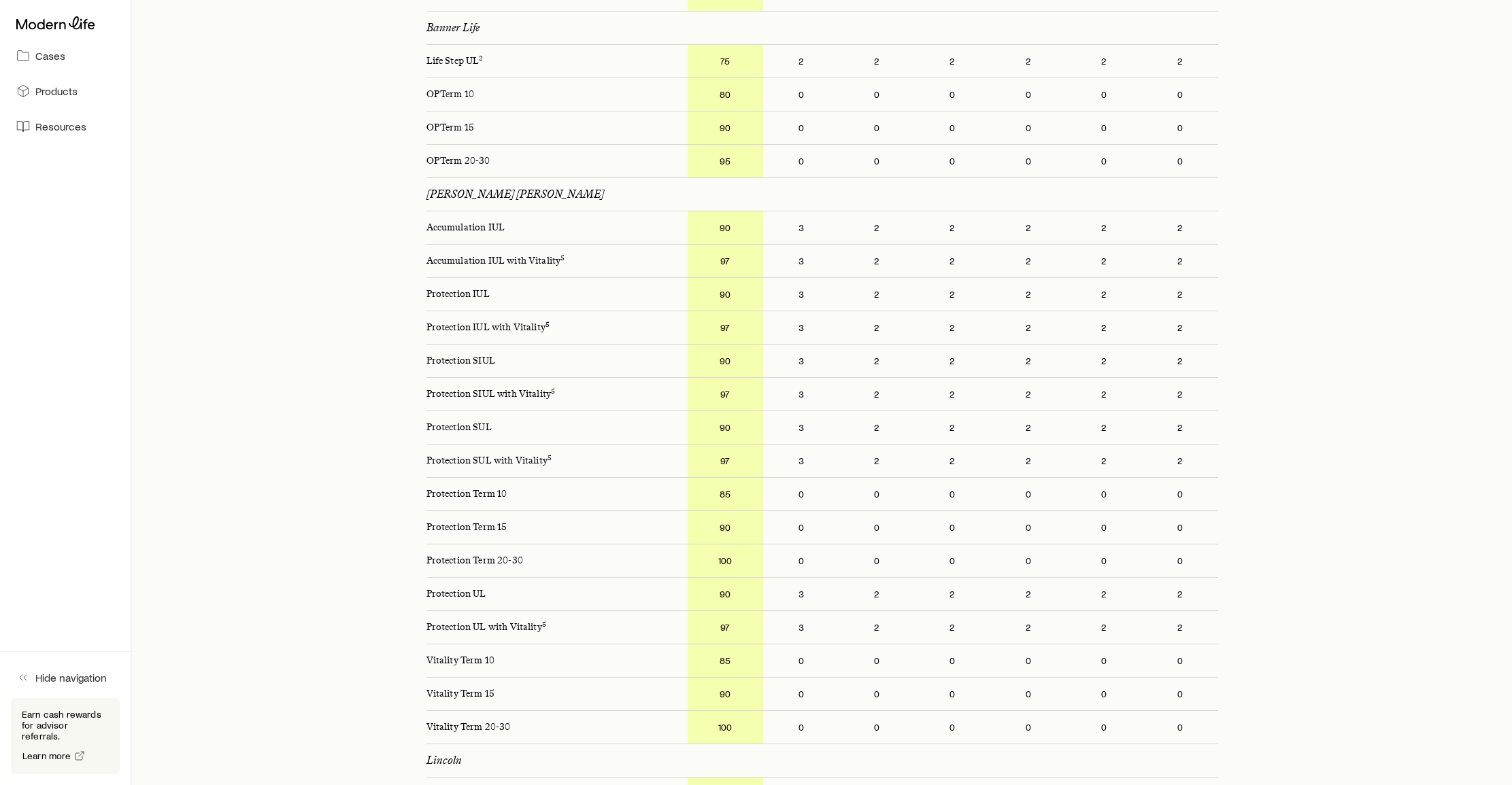
scroll to position [1056, 0]
click at [56, 57] on span "Cases" at bounding box center [50, 56] width 30 height 14
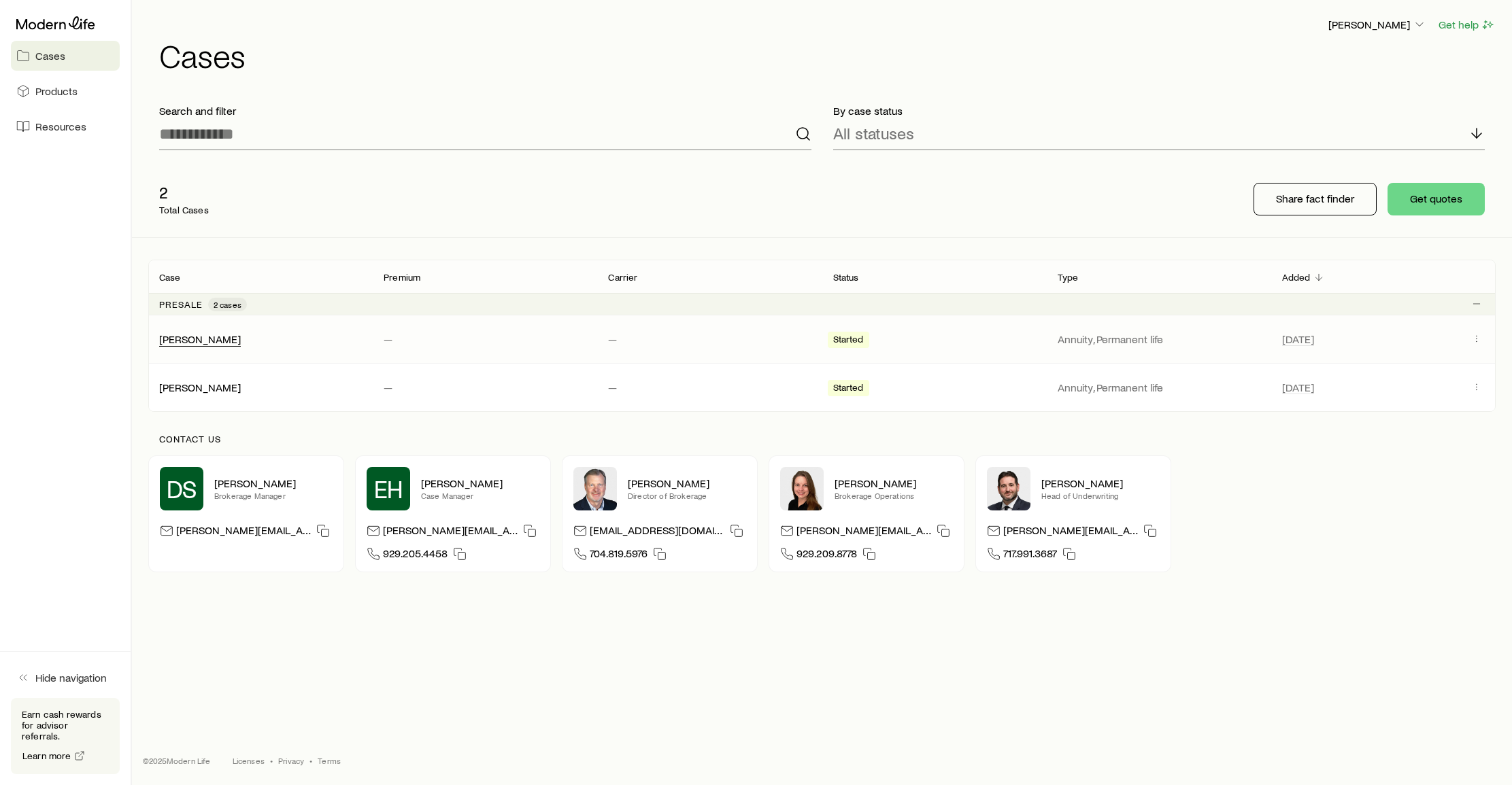
click at [200, 340] on link "[PERSON_NAME]" at bounding box center [200, 339] width 81 height 13
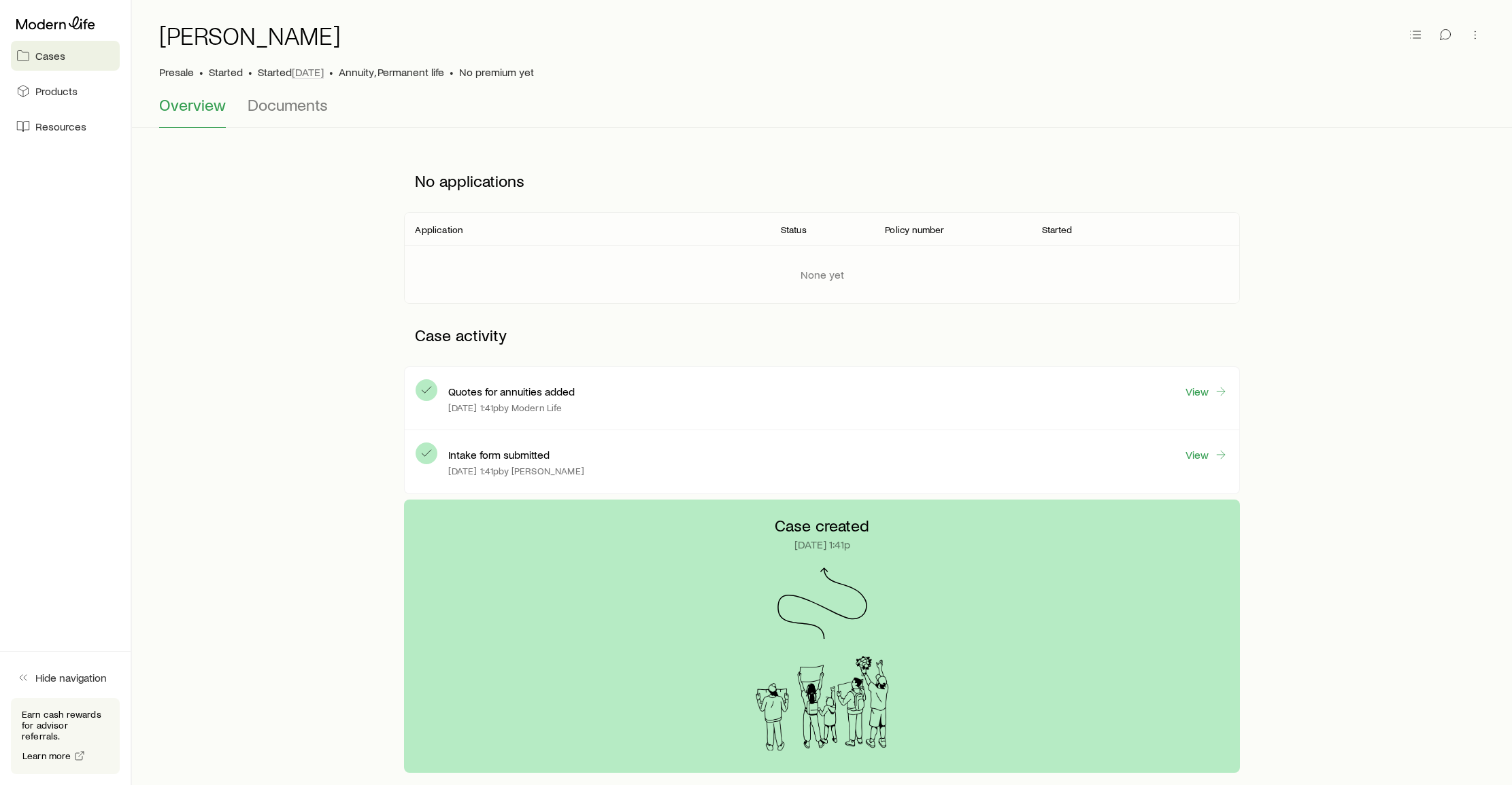
scroll to position [43, 0]
click at [1199, 456] on link "View" at bounding box center [1206, 455] width 43 height 15
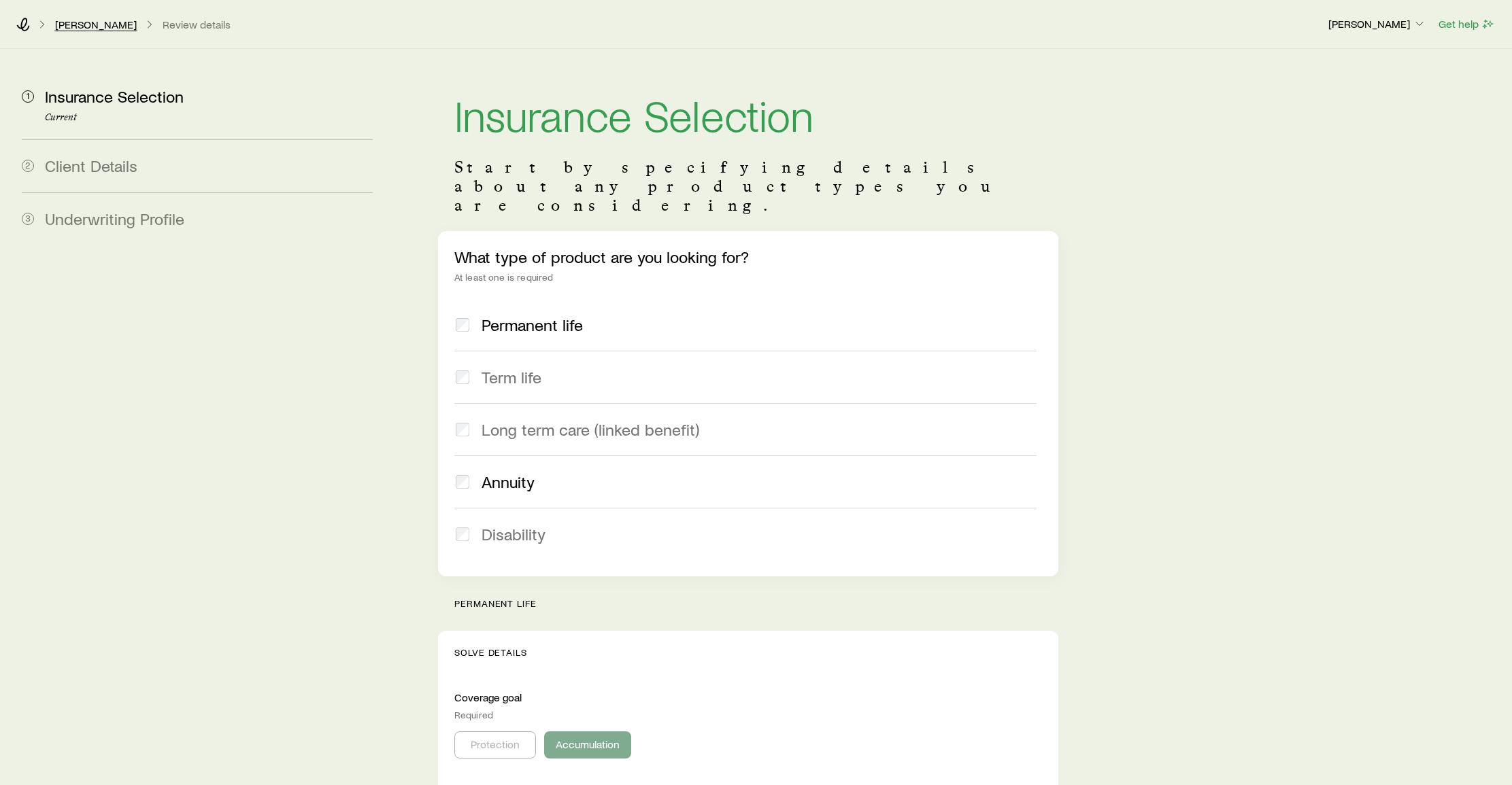
click at [87, 25] on link "[PERSON_NAME]" at bounding box center [95, 25] width 83 height 13
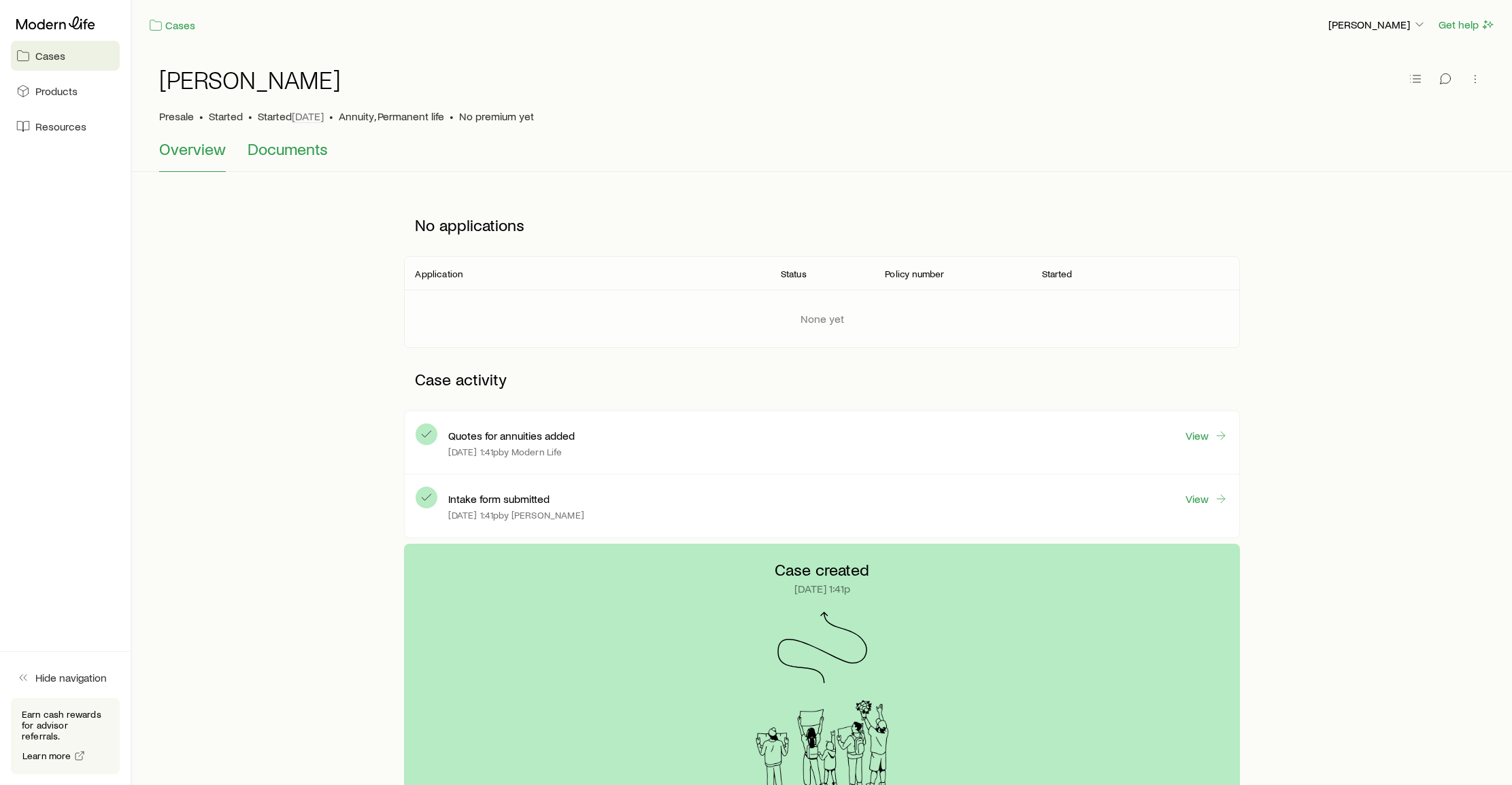
click at [294, 149] on span "Documents" at bounding box center [288, 148] width 80 height 19
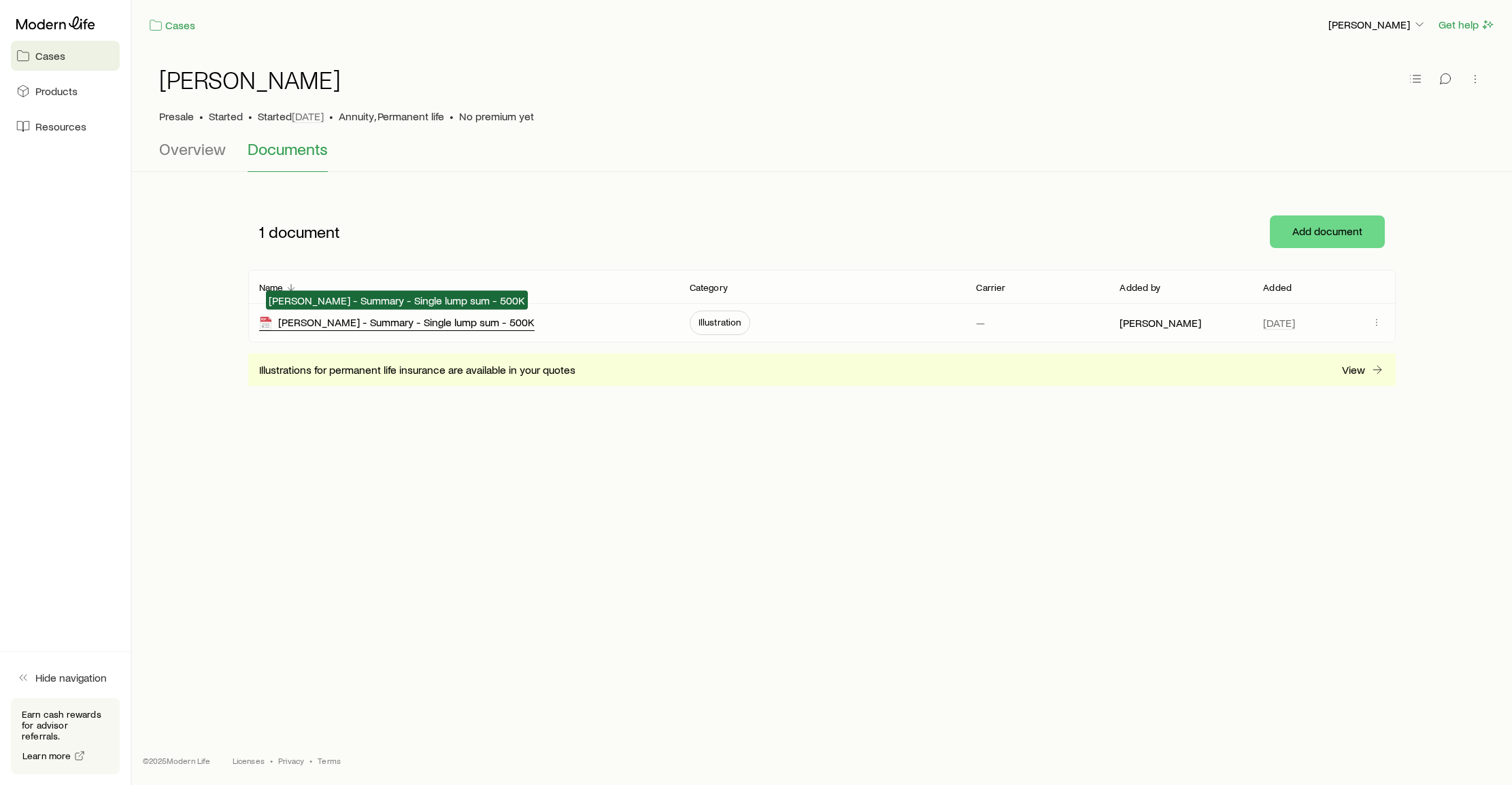
click at [414, 322] on div "[PERSON_NAME] - Summary - Single lump sum - 500K" at bounding box center [397, 323] width 275 height 15
click at [1411, 26] on p "[PERSON_NAME]" at bounding box center [1377, 25] width 98 height 14
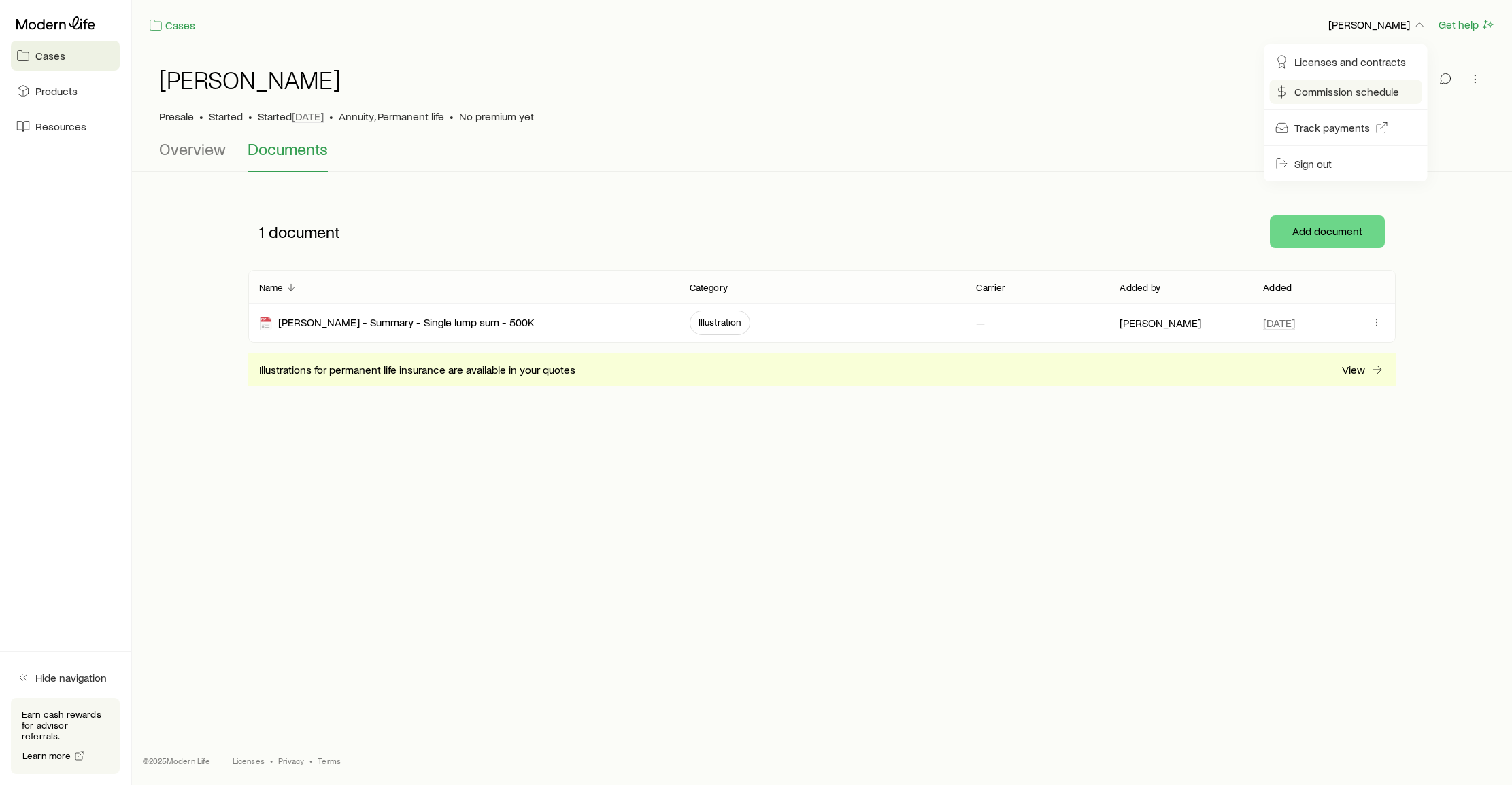
click at [1331, 93] on span "Commission schedule" at bounding box center [1346, 92] width 104 height 14
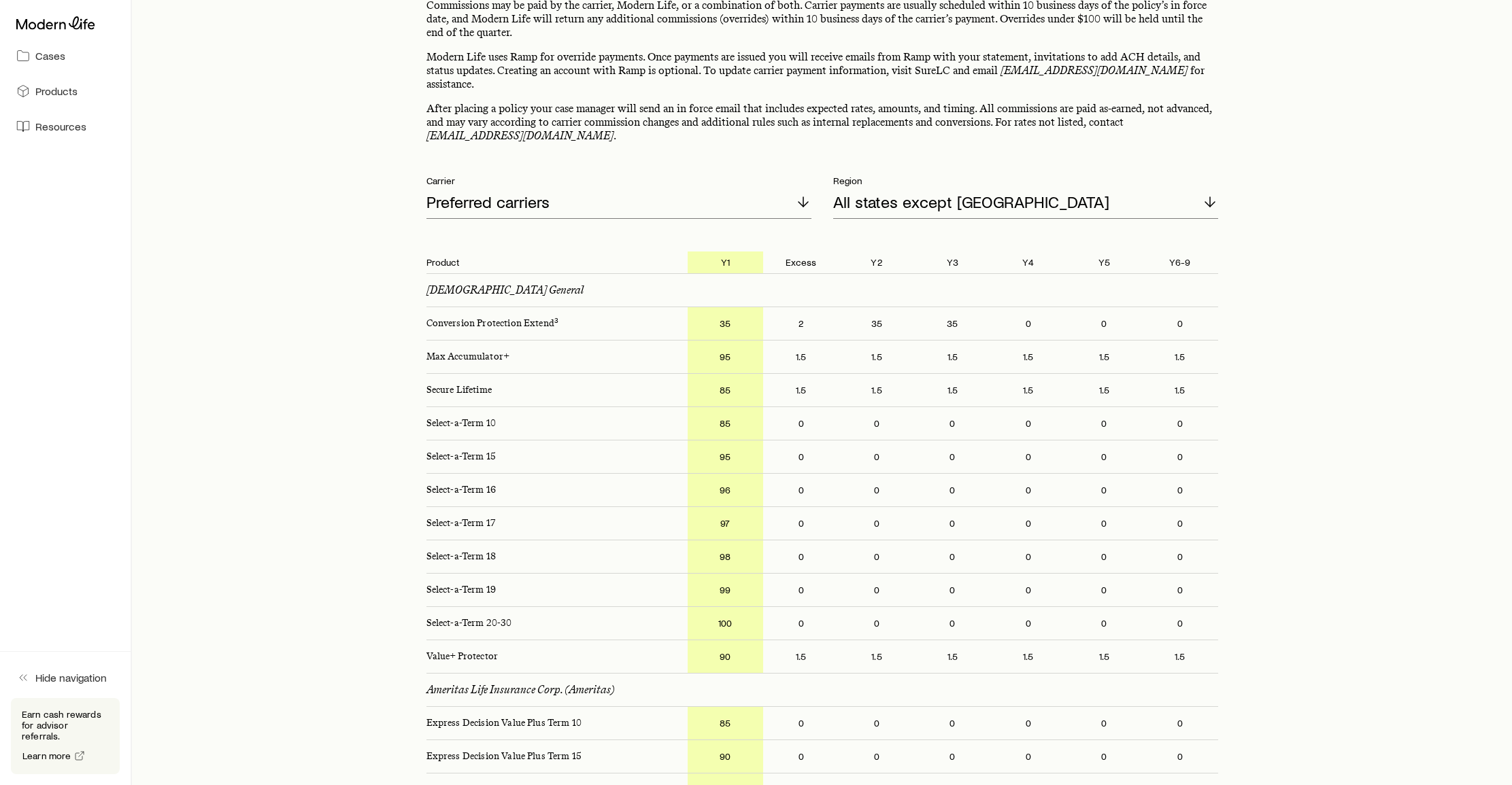
scroll to position [121, 0]
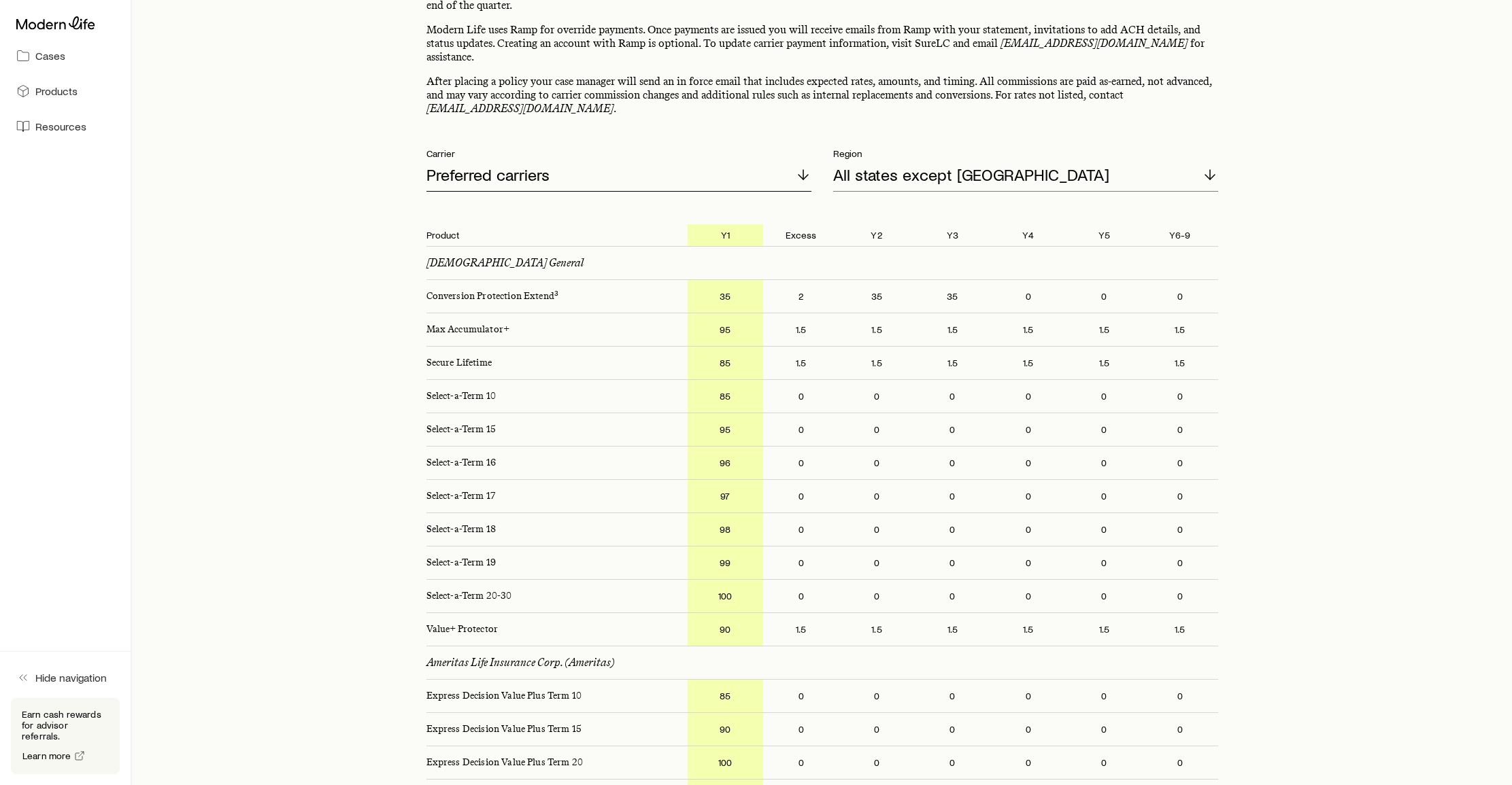
click at [543, 166] on p "Preferred carriers" at bounding box center [487, 175] width 123 height 19
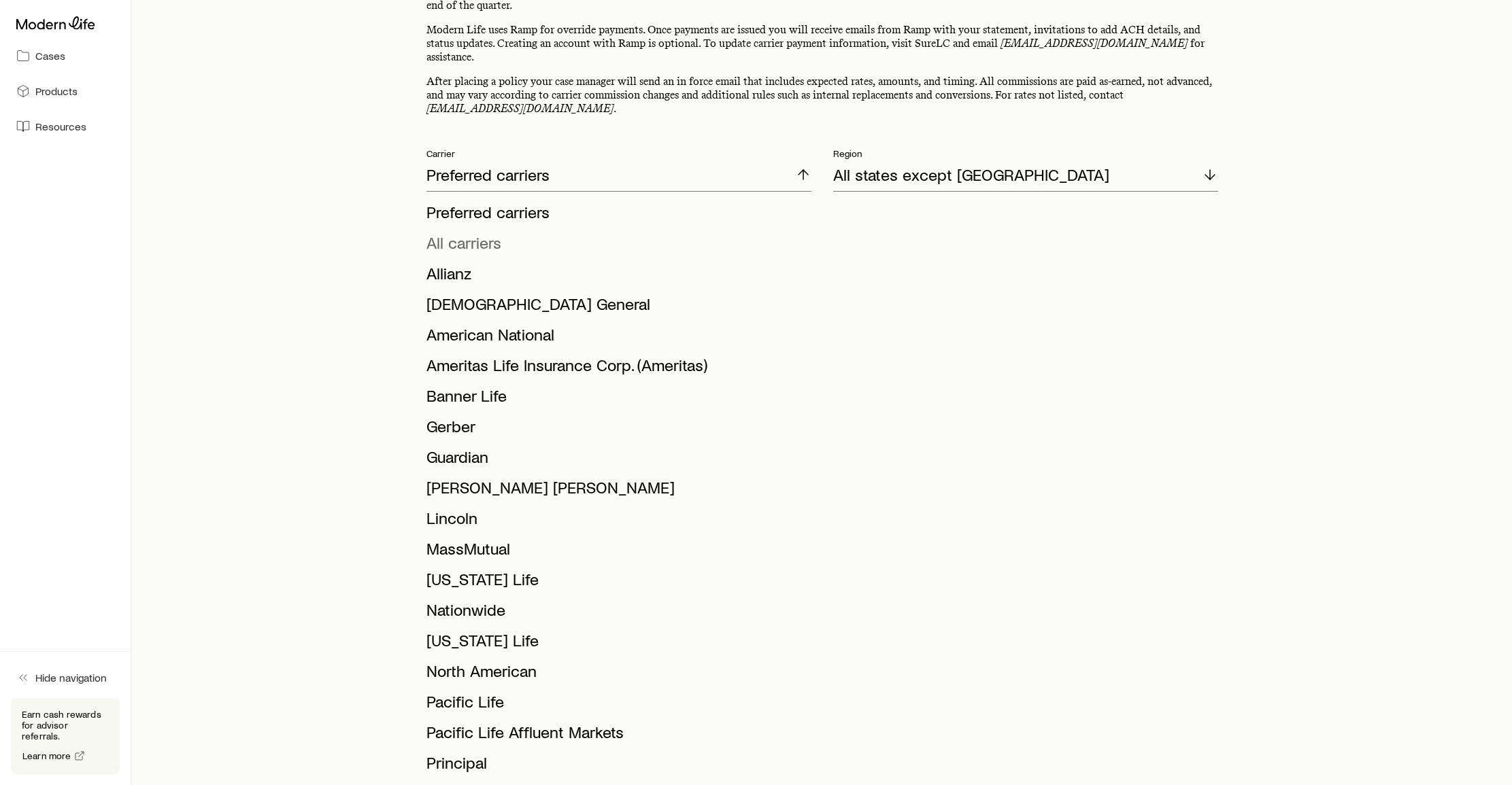
click at [476, 233] on span "All carriers" at bounding box center [464, 242] width 75 height 19
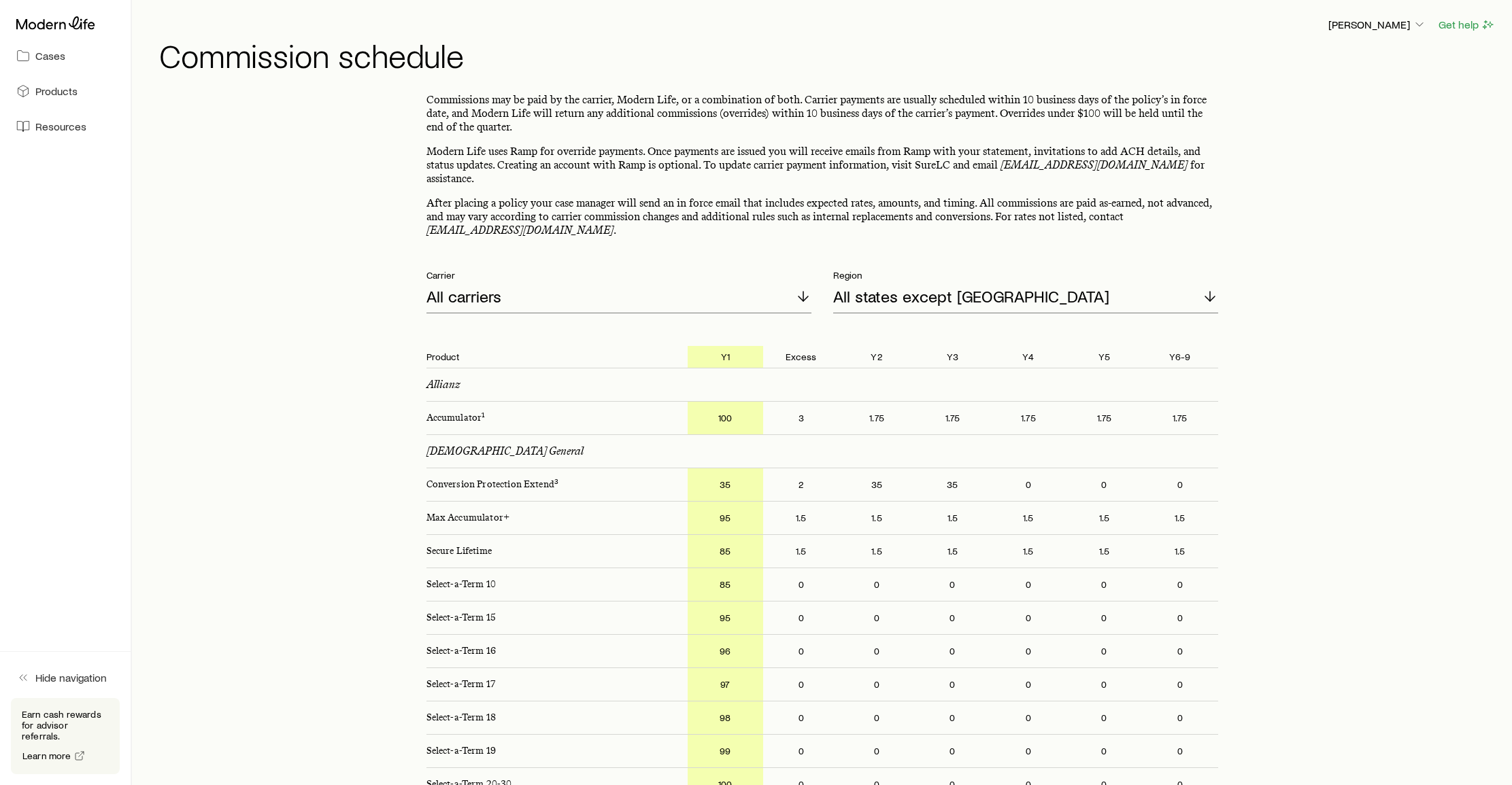
scroll to position [0, 0]
click at [48, 59] on span "Cases" at bounding box center [50, 56] width 30 height 14
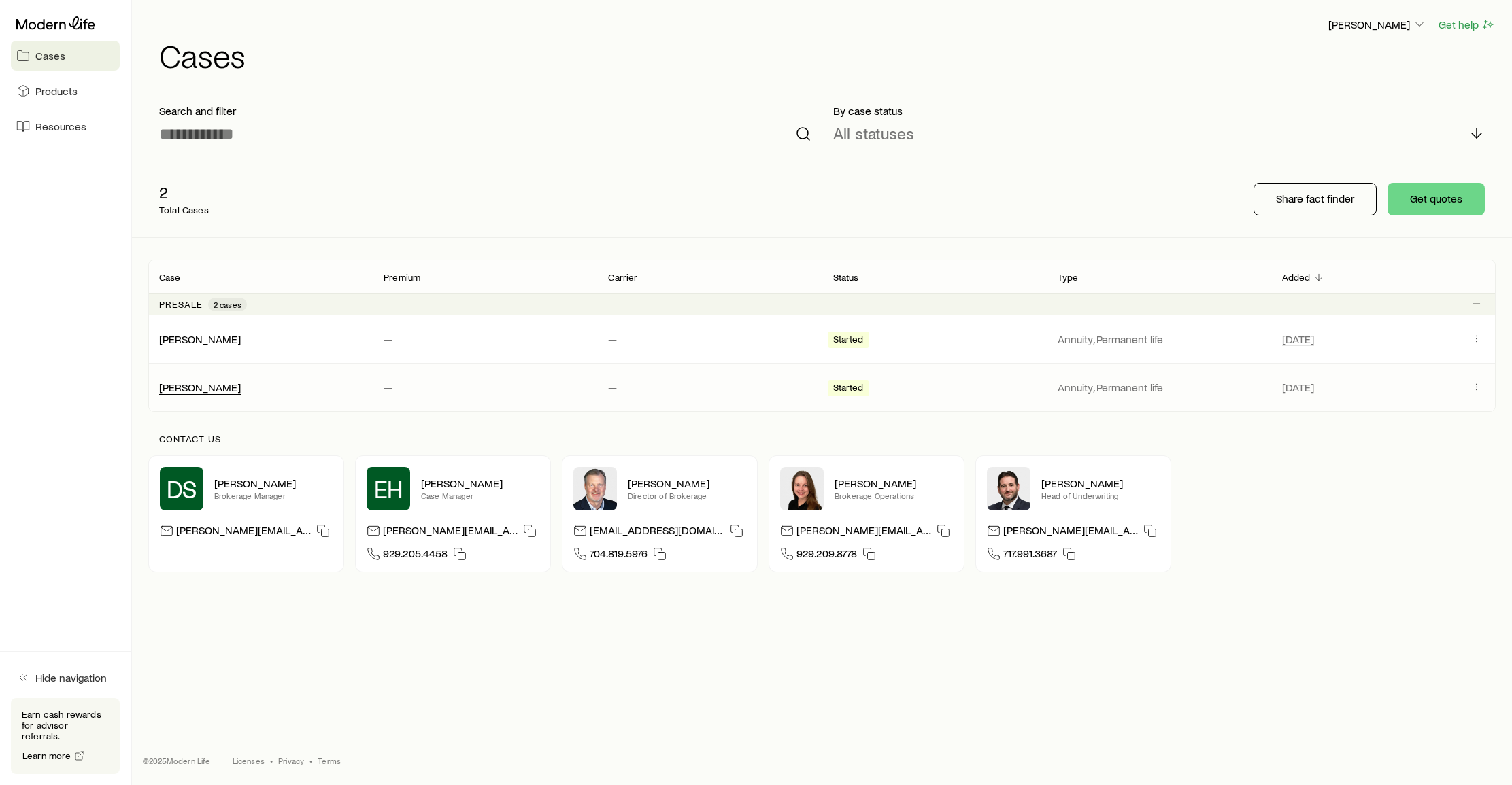
click at [200, 387] on link "[PERSON_NAME]" at bounding box center [200, 387] width 81 height 13
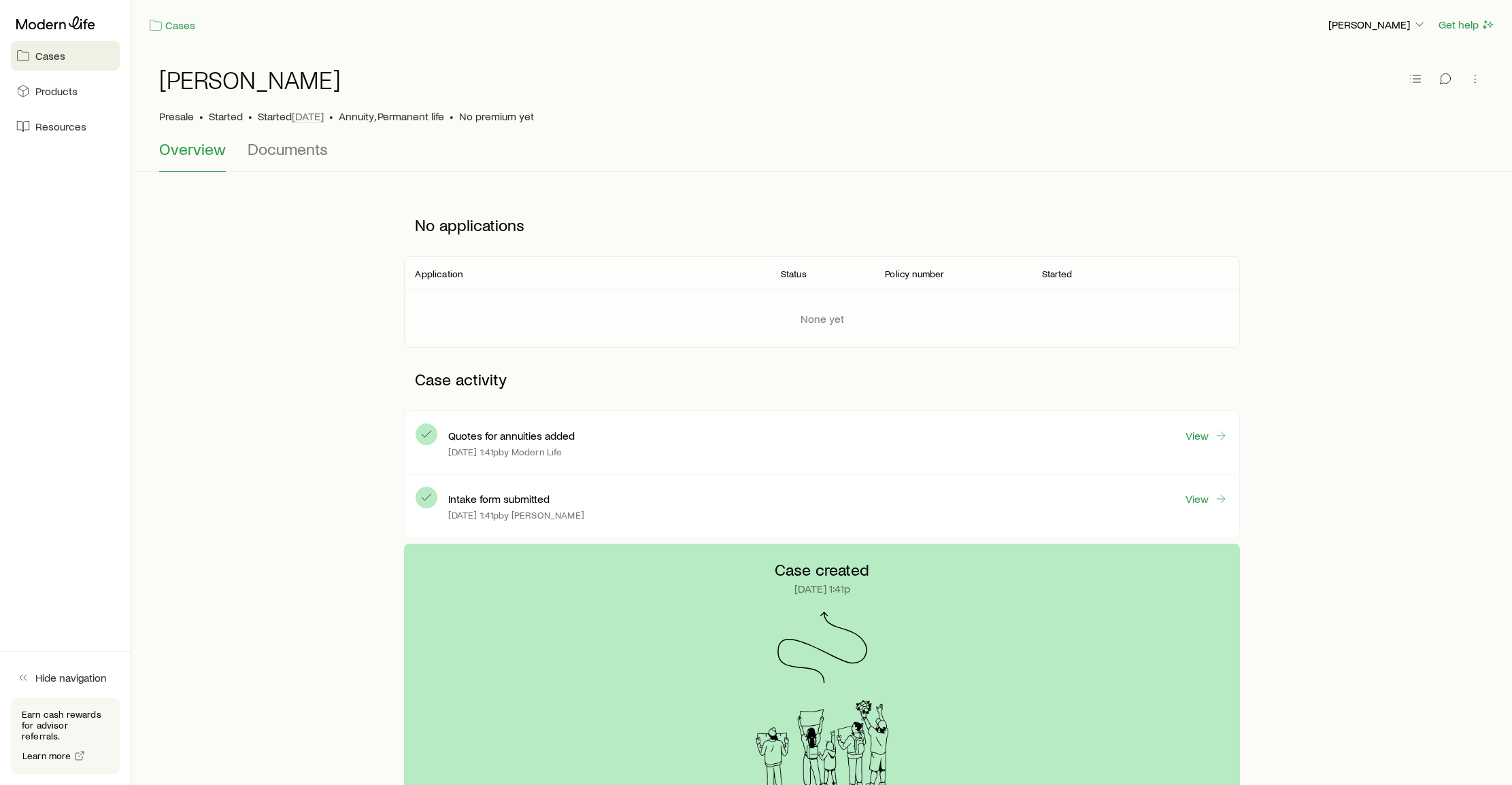
click at [197, 152] on span "Overview" at bounding box center [193, 148] width 67 height 19
click at [286, 149] on span "Documents" at bounding box center [288, 148] width 80 height 19
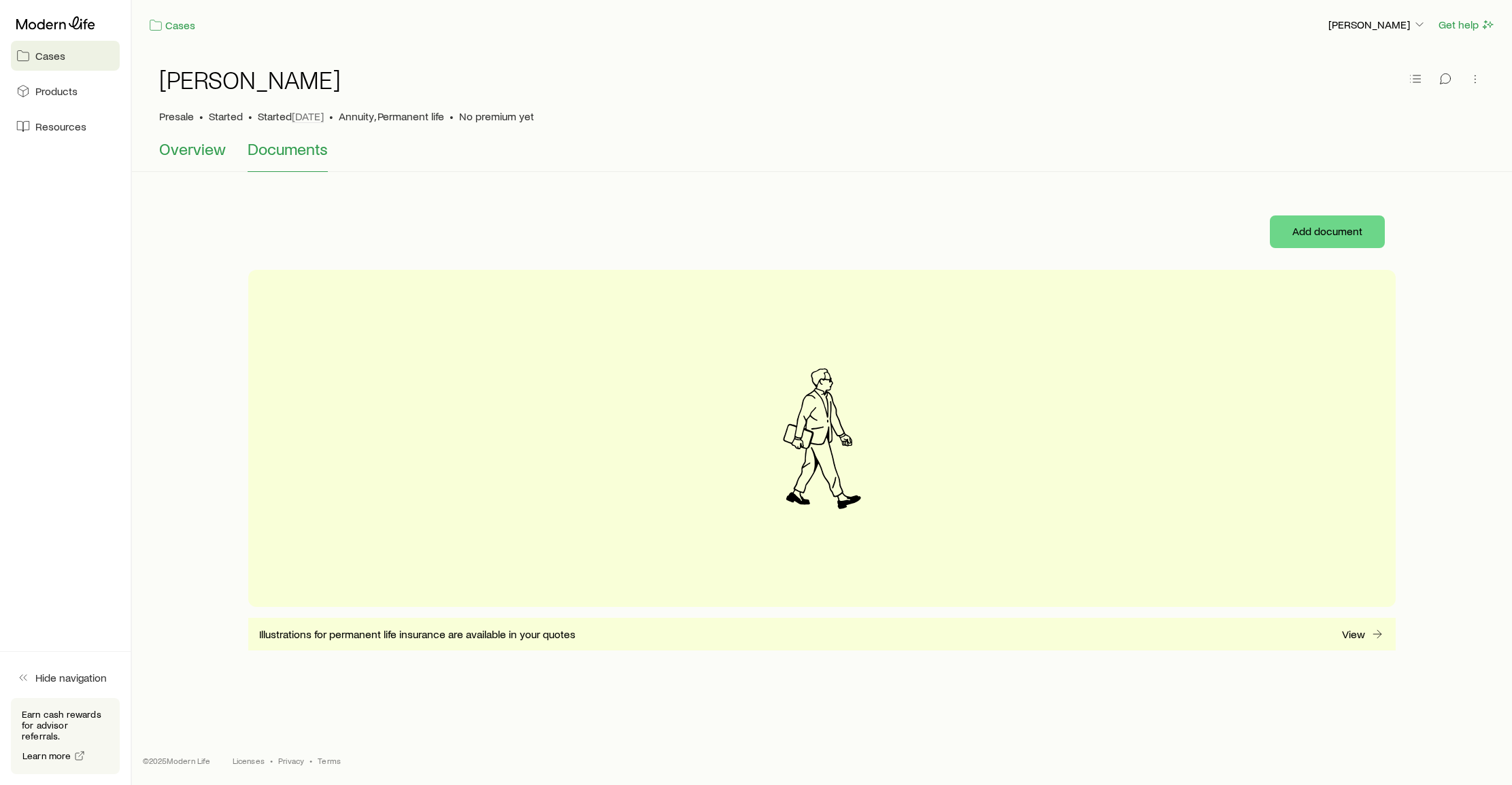
click at [200, 150] on span "Overview" at bounding box center [193, 148] width 67 height 19
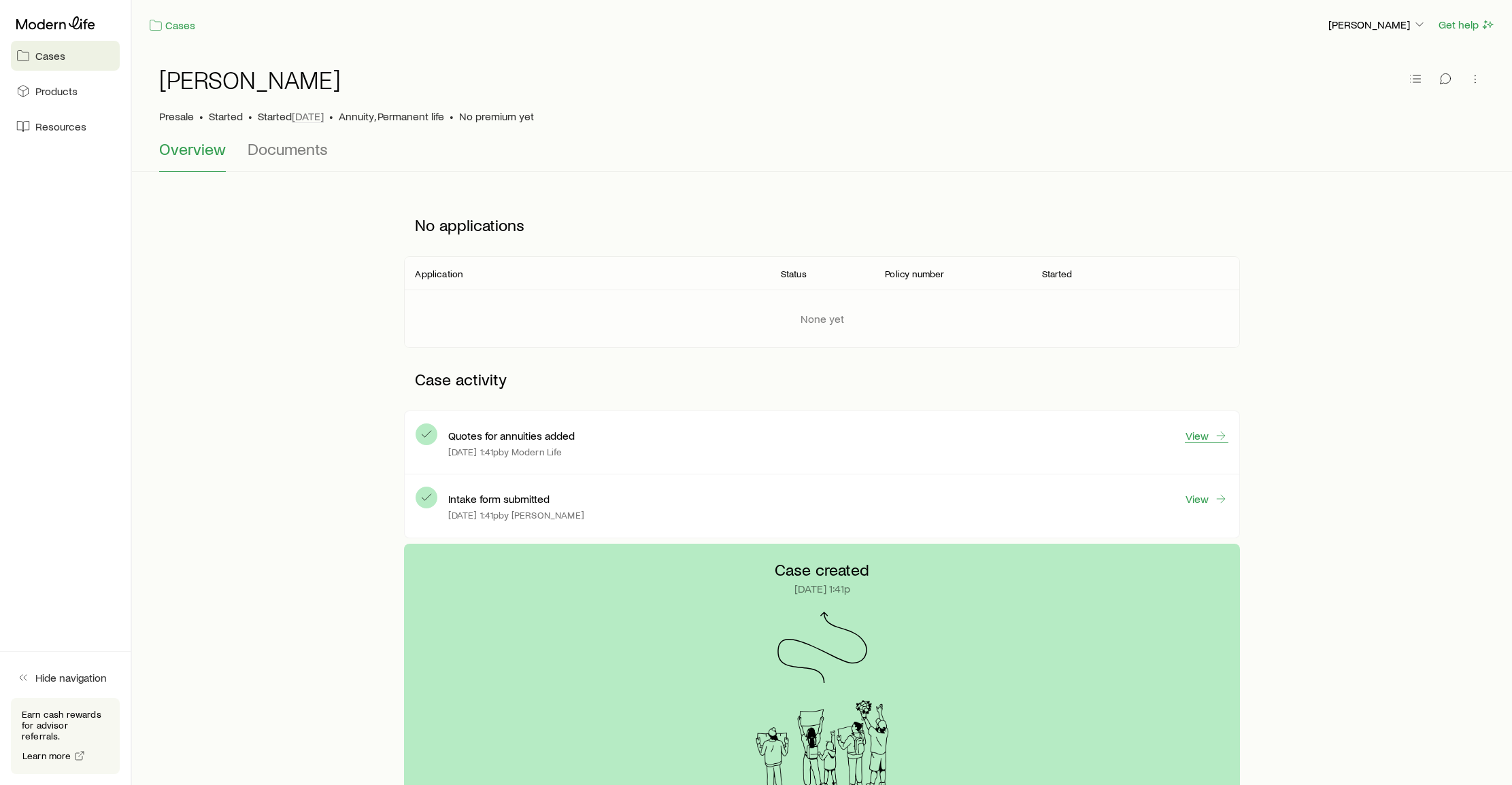
click at [1202, 437] on link "View" at bounding box center [1206, 435] width 43 height 15
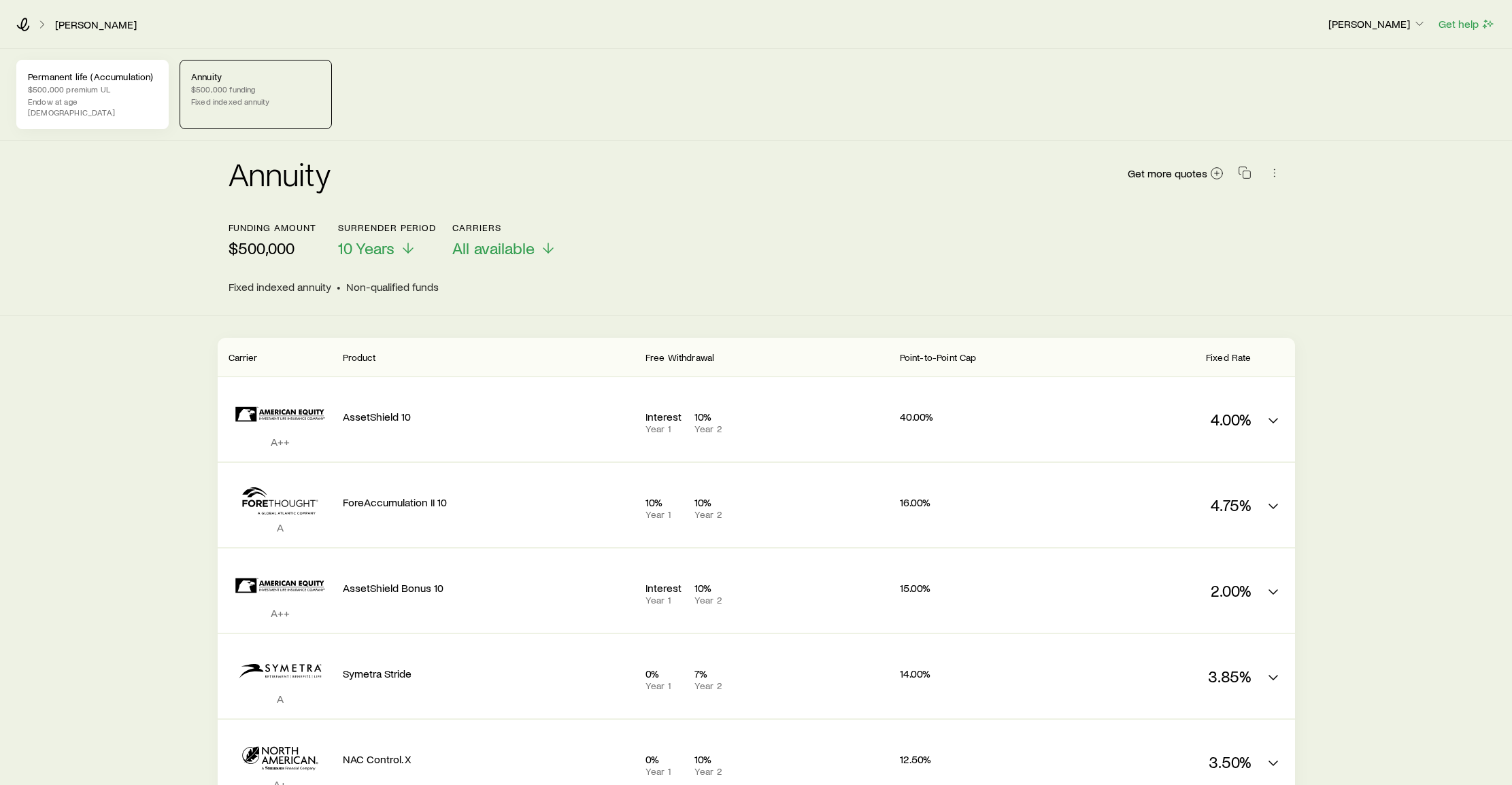
click at [111, 98] on p "Endow at age [DEMOGRAPHIC_DATA]" at bounding box center [92, 107] width 129 height 22
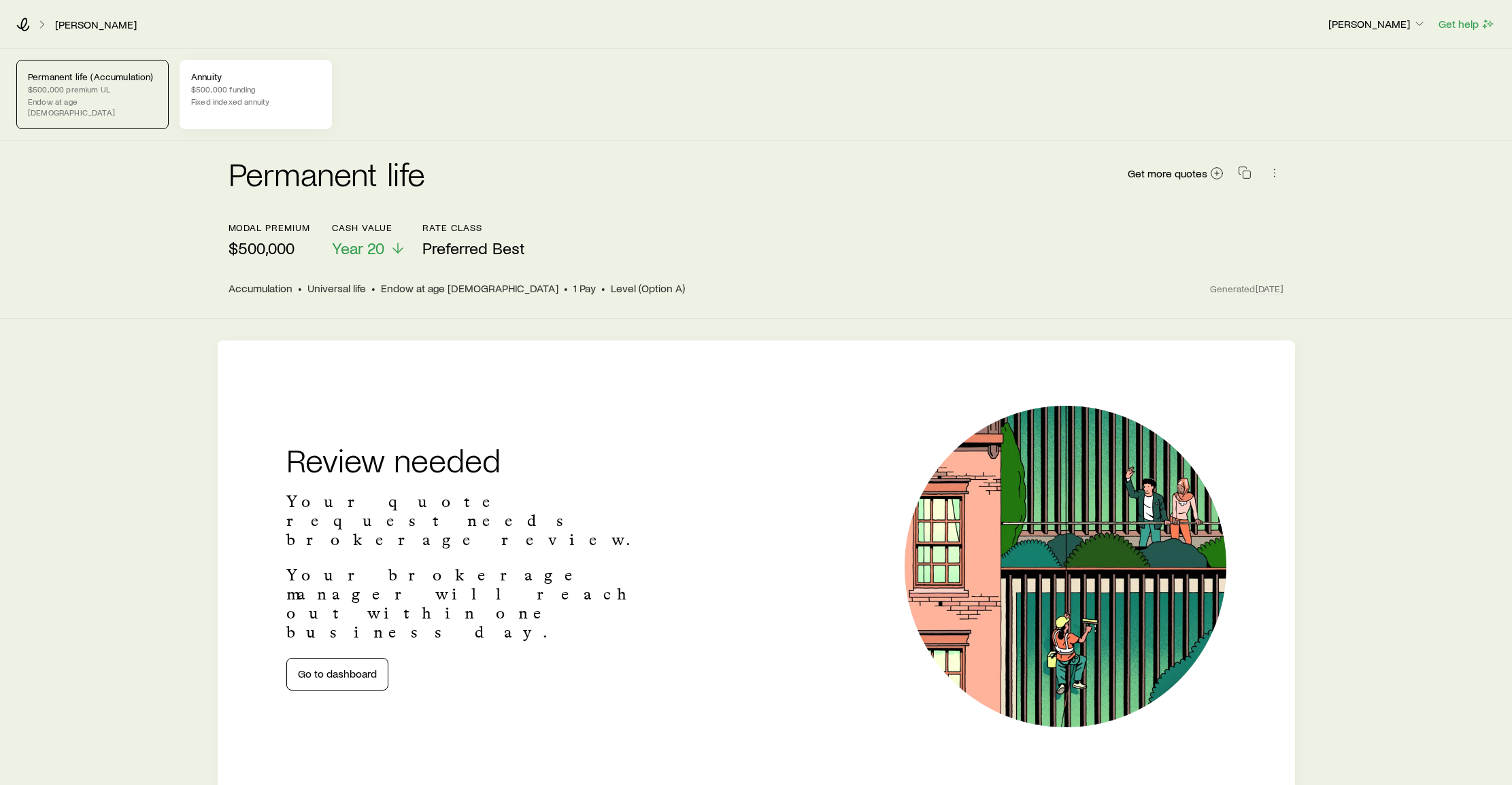
click at [303, 94] on div "Annuity $500,000 funding Fixed indexed annuity" at bounding box center [255, 94] width 152 height 70
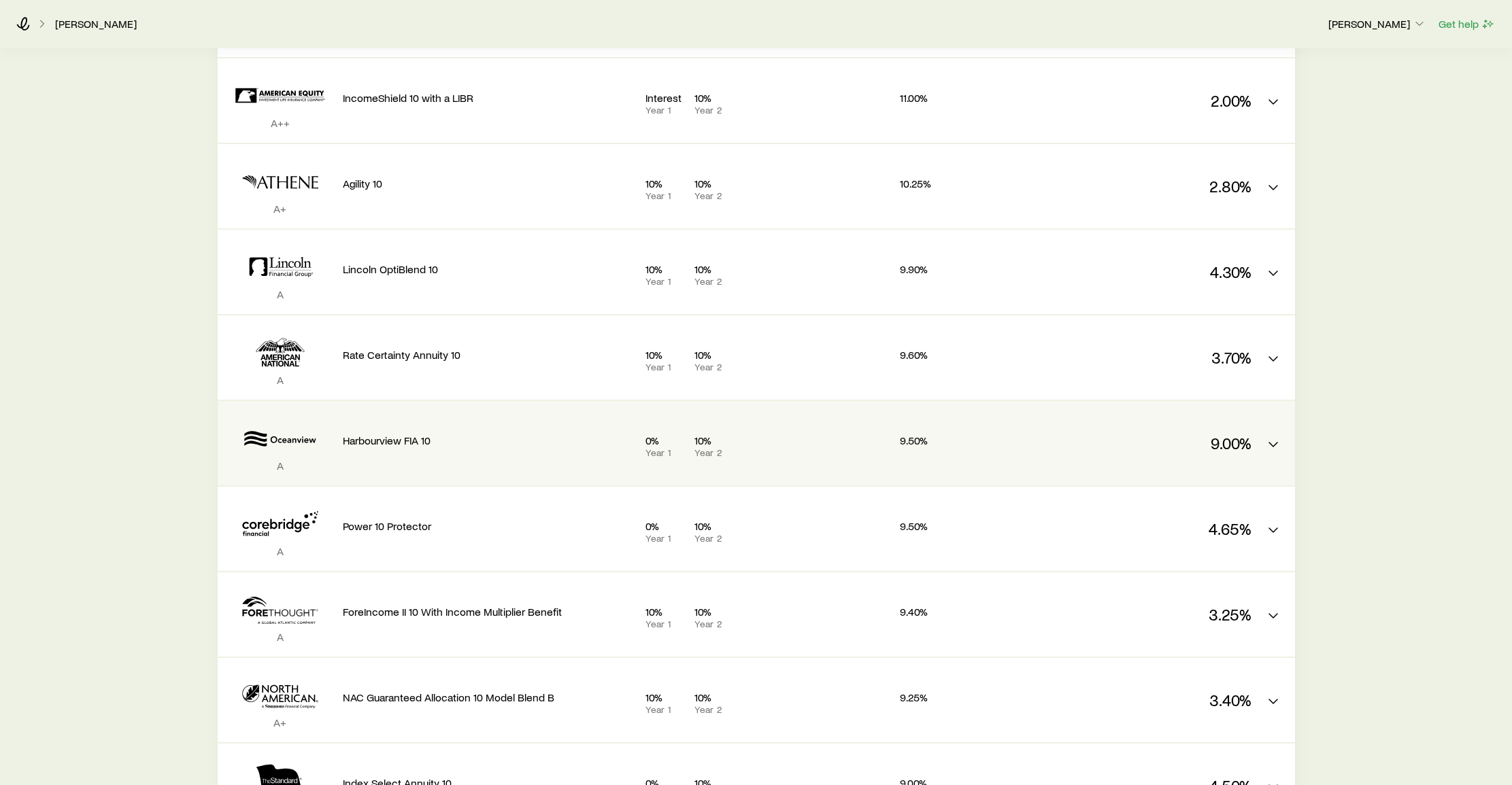
scroll to position [1101, 0]
